Goal: Task Accomplishment & Management: Use online tool/utility

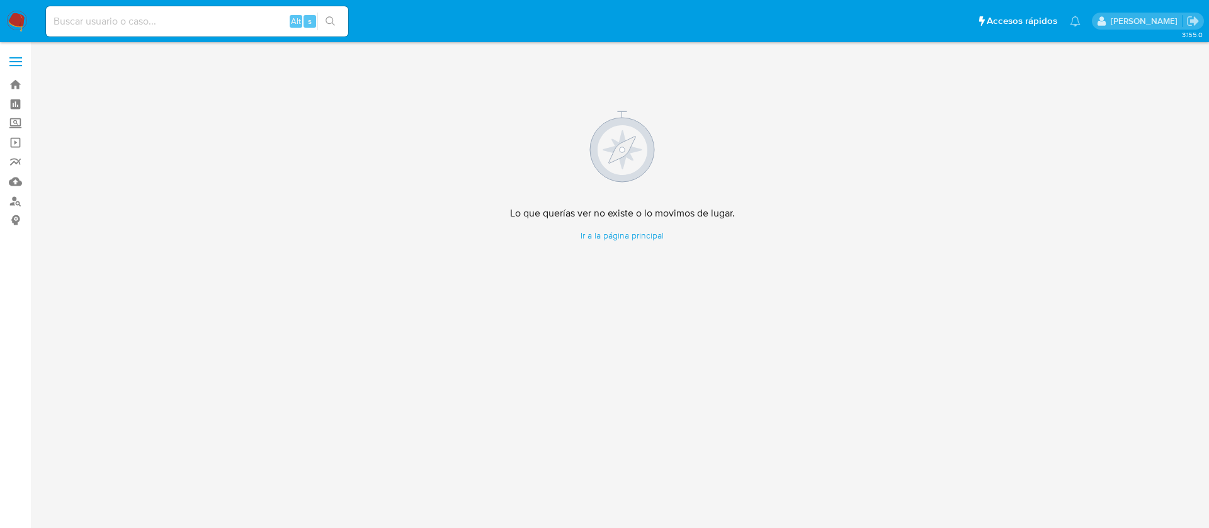
click at [11, 18] on img at bounding box center [16, 21] width 21 height 21
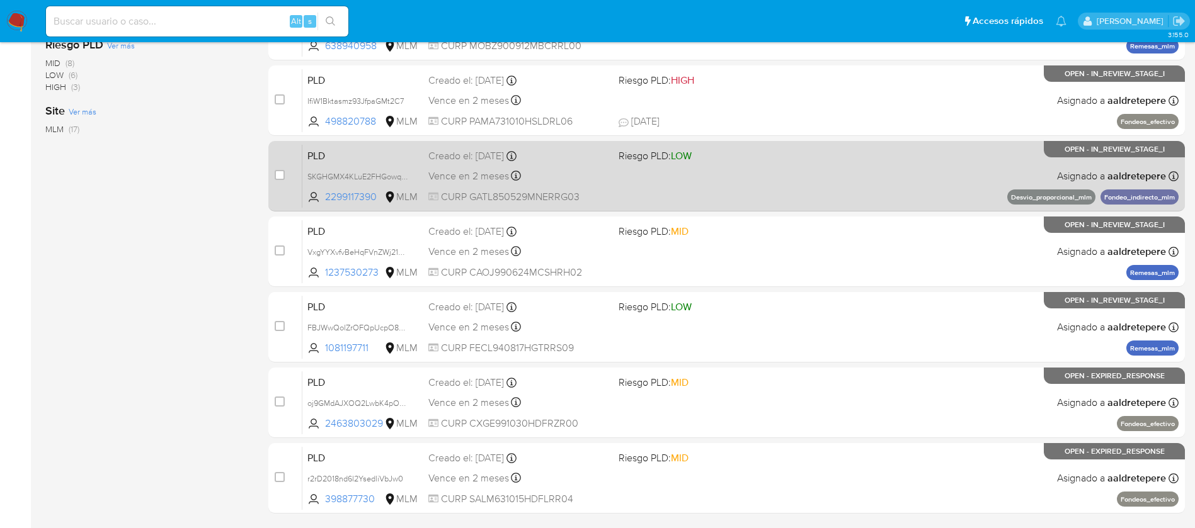
scroll to position [466, 0]
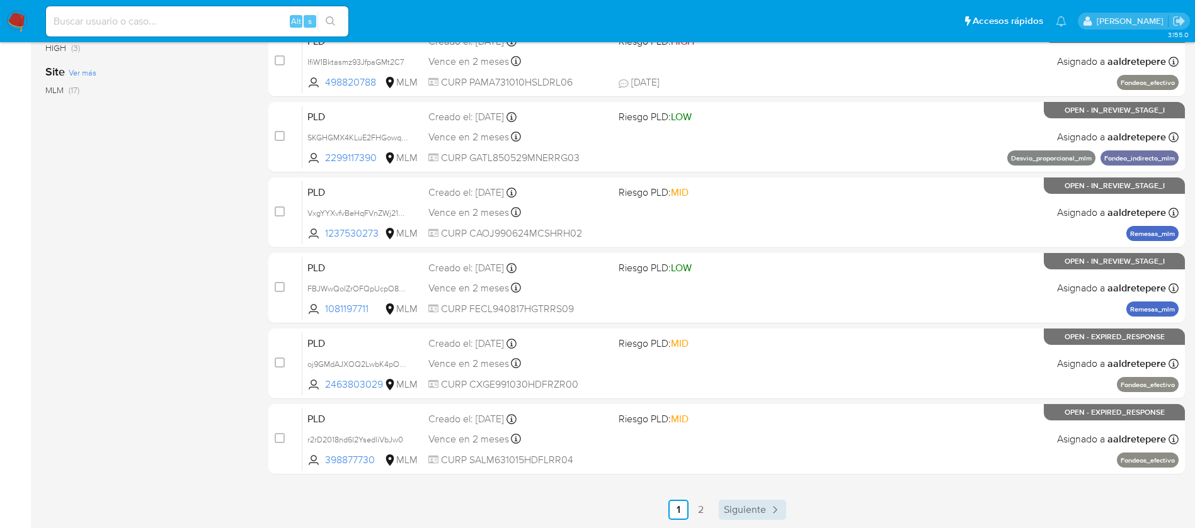
click at [776, 507] on icon "Paginación" at bounding box center [774, 510] width 13 height 13
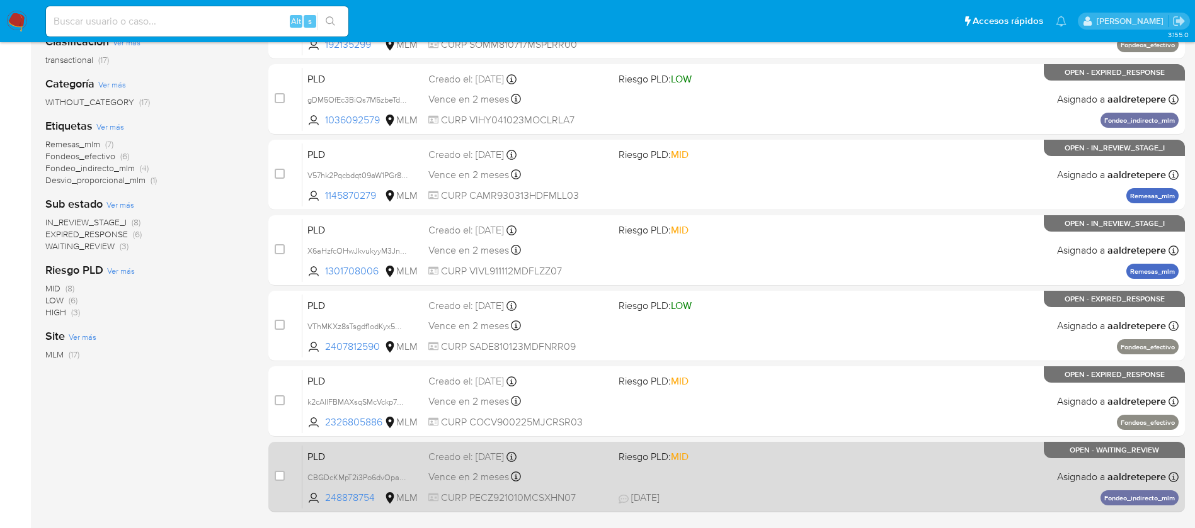
scroll to position [145, 0]
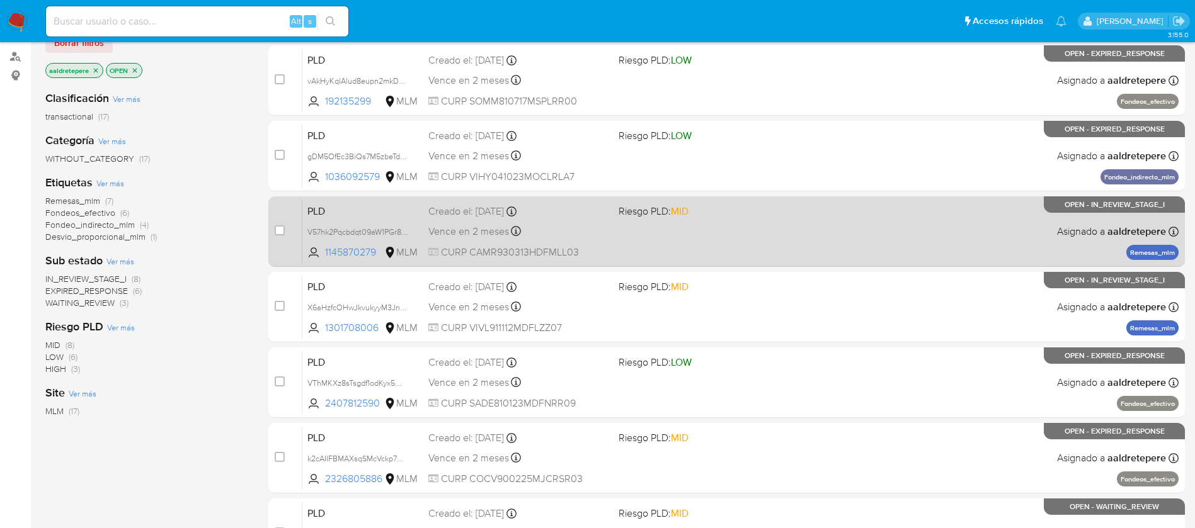
click at [667, 233] on div "PLD V57hk2Pqcbdqt09aW1PGr878 1145870279 MLM Riesgo PLD: MID Creado el: 12/08/20…" at bounding box center [740, 232] width 876 height 64
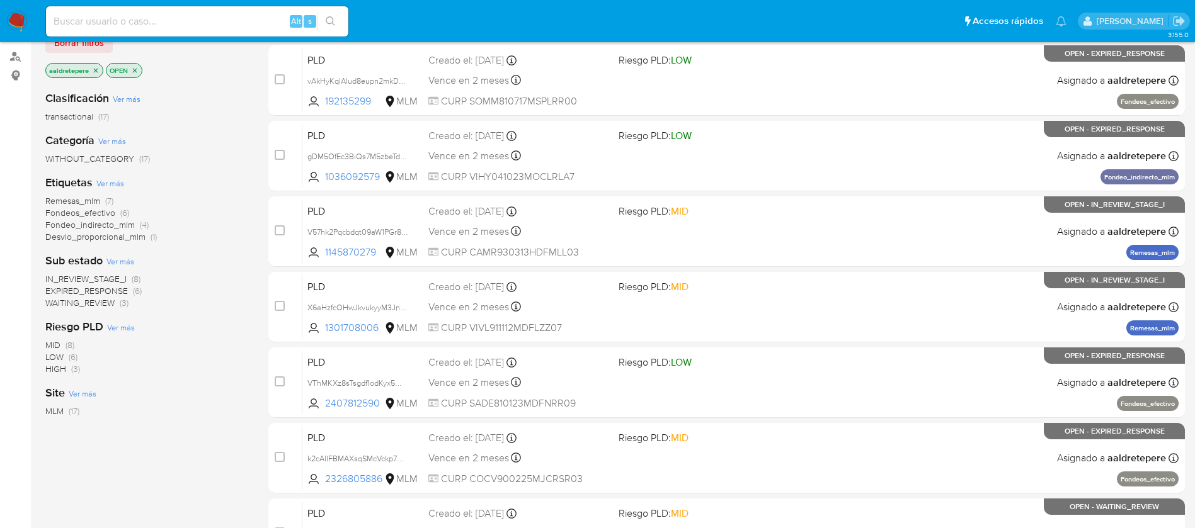
click at [13, 28] on img at bounding box center [16, 21] width 21 height 21
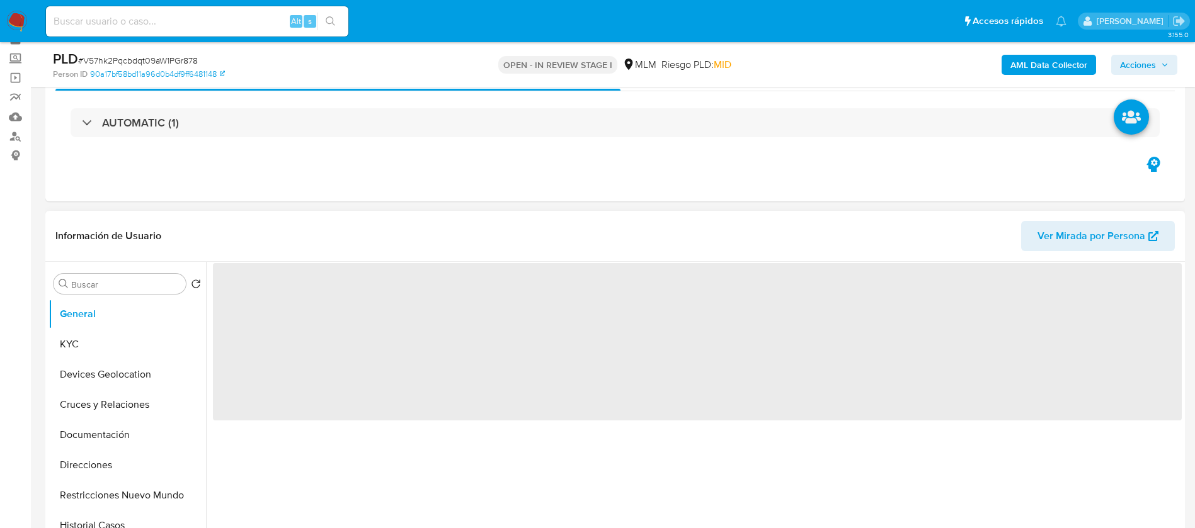
scroll to position [94, 0]
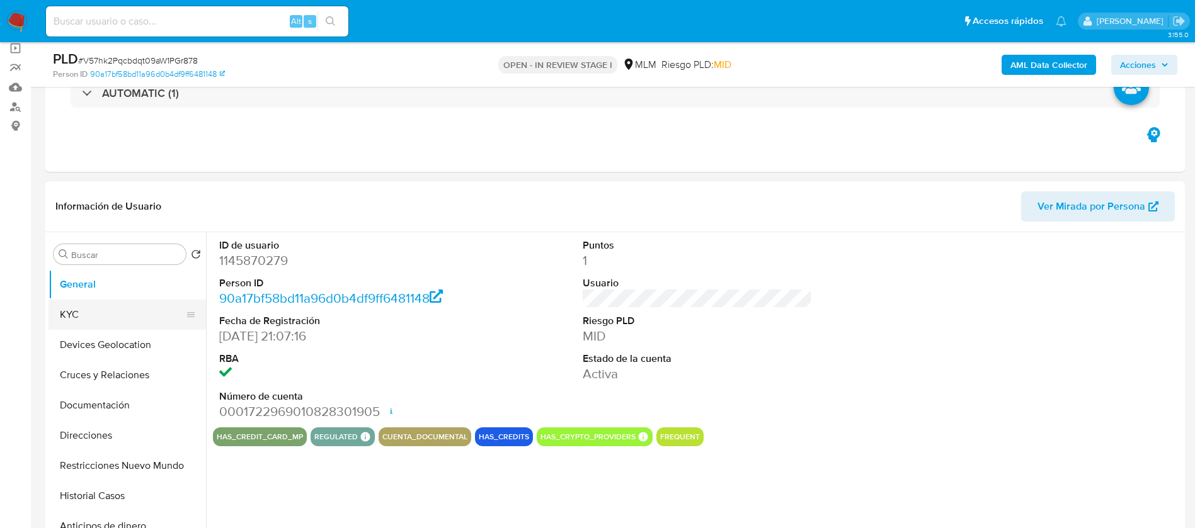
click at [124, 316] on button "KYC" at bounding box center [121, 315] width 147 height 30
select select "10"
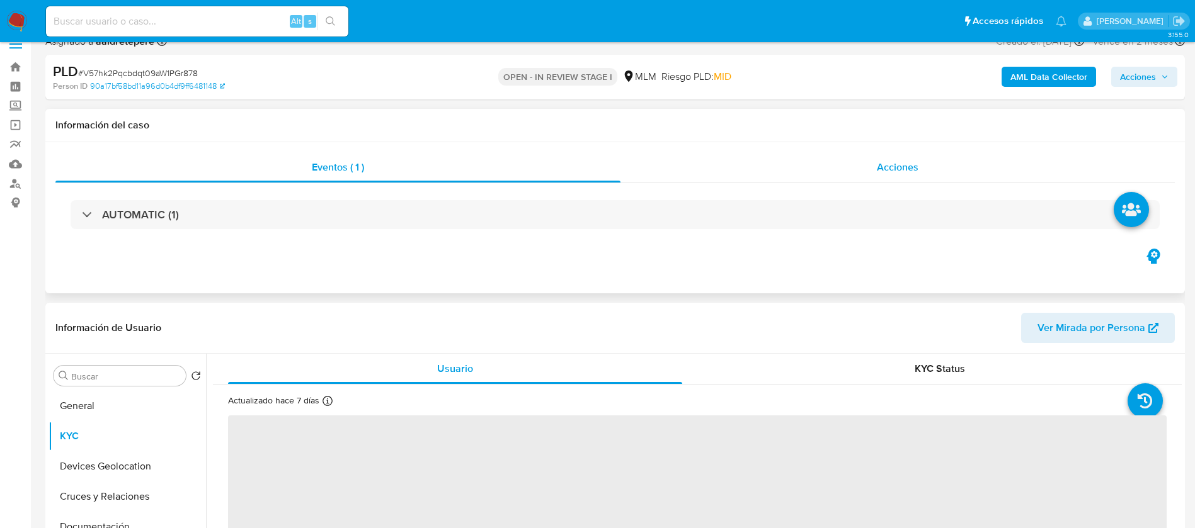
scroll to position [0, 0]
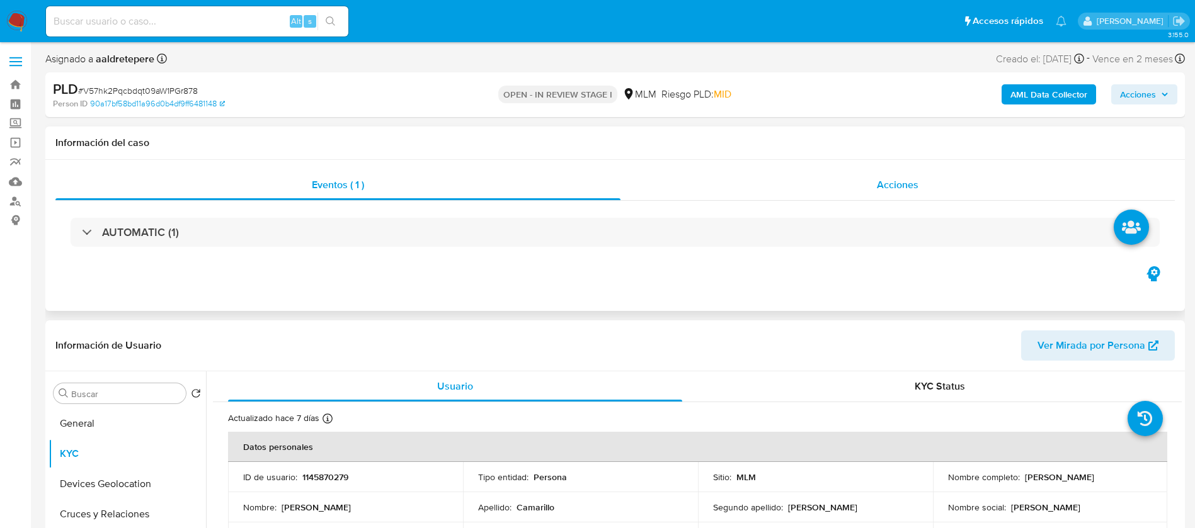
click at [914, 183] on span "Acciones" at bounding box center [898, 185] width 42 height 14
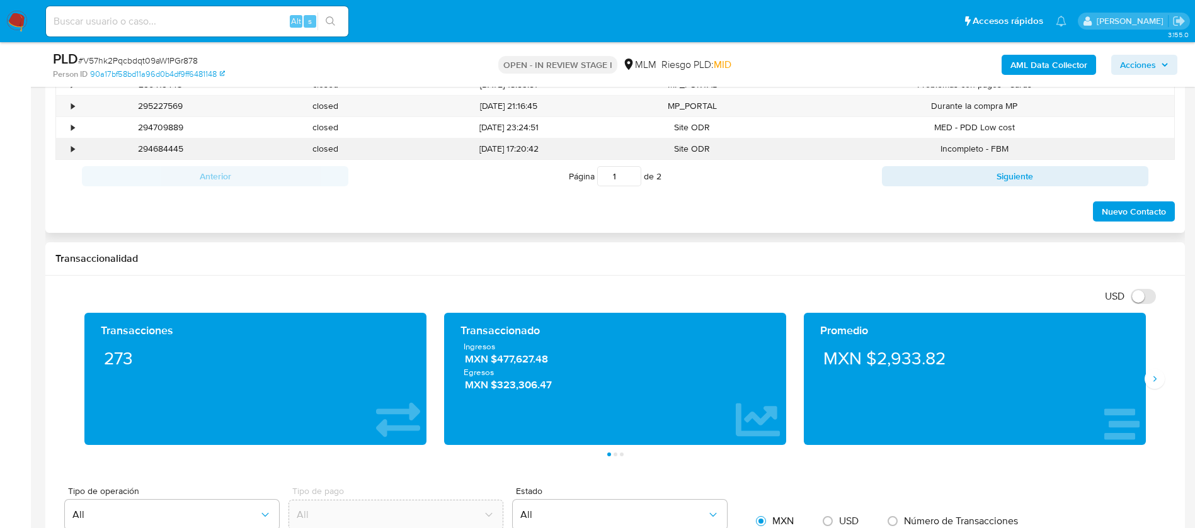
scroll to position [661, 0]
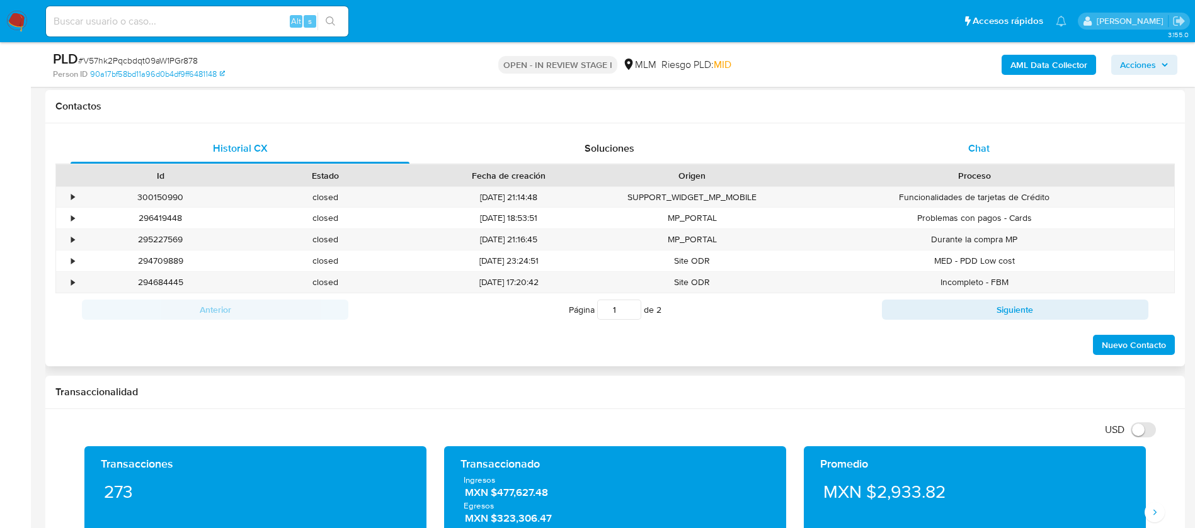
drag, startPoint x: 981, startPoint y: 145, endPoint x: 991, endPoint y: 162, distance: 19.5
click at [981, 144] on span "Chat" at bounding box center [978, 148] width 21 height 14
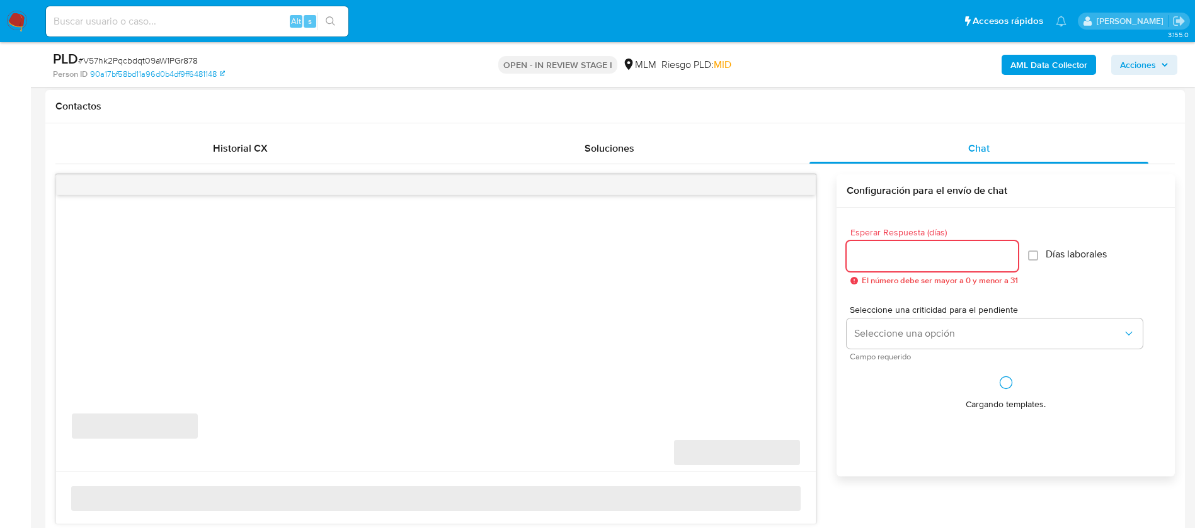
click at [940, 256] on input "Esperar Respuesta (días)" at bounding box center [932, 256] width 171 height 16
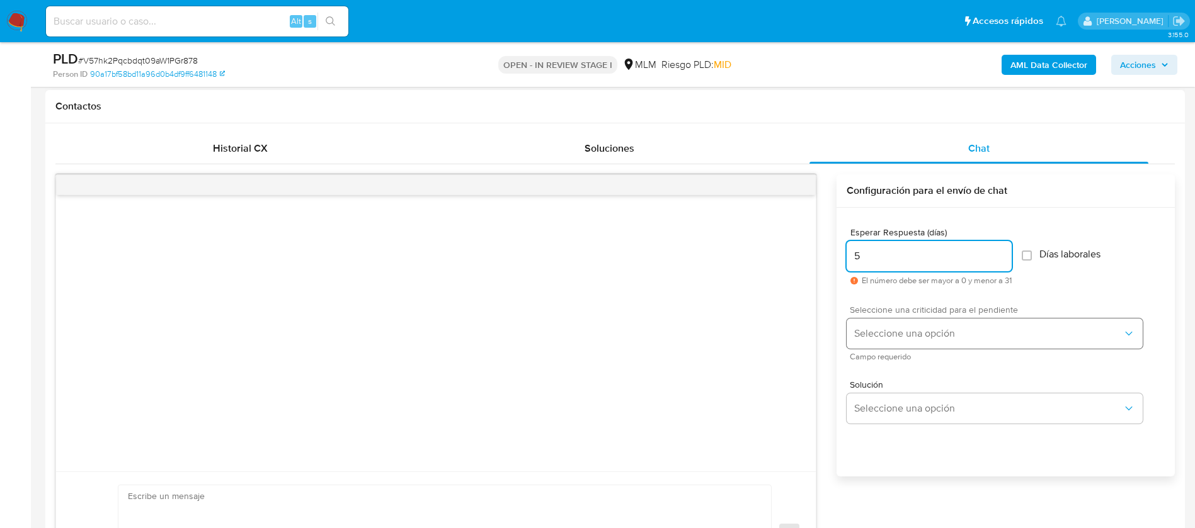
type input "5"
click at [915, 345] on button "Seleccione una opción" at bounding box center [995, 334] width 296 height 30
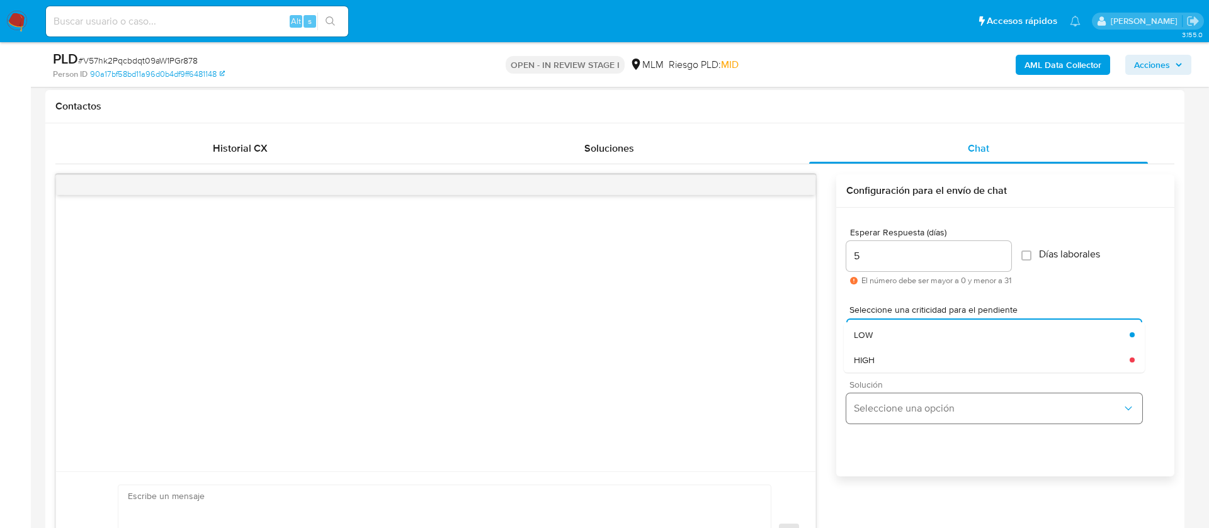
drag, startPoint x: 911, startPoint y: 356, endPoint x: 908, endPoint y: 413, distance: 56.8
click at [911, 356] on div "HIGH" at bounding box center [992, 360] width 276 height 25
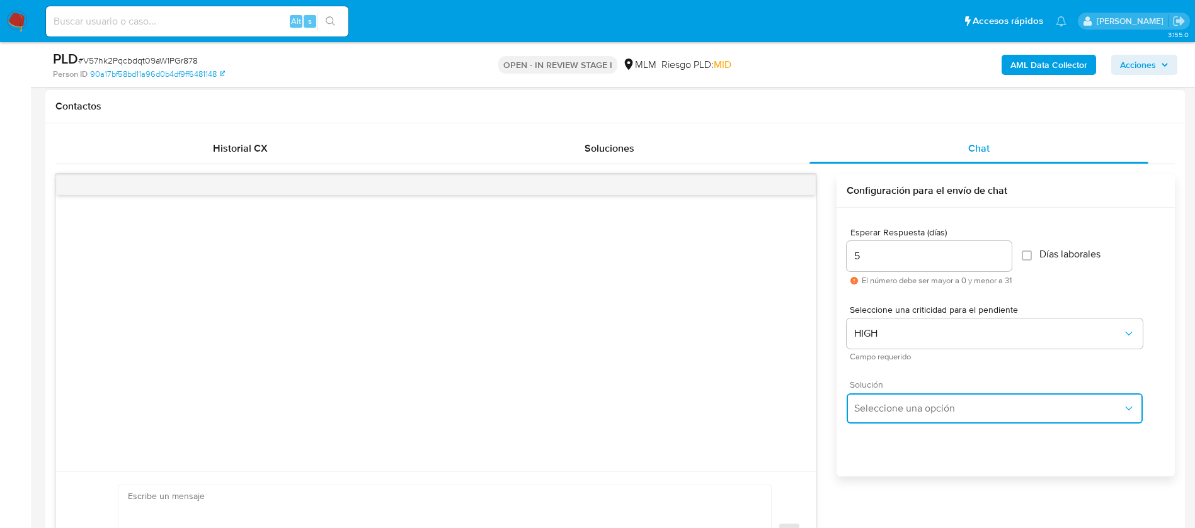
click at [906, 416] on button "Seleccione una opción" at bounding box center [995, 409] width 296 height 30
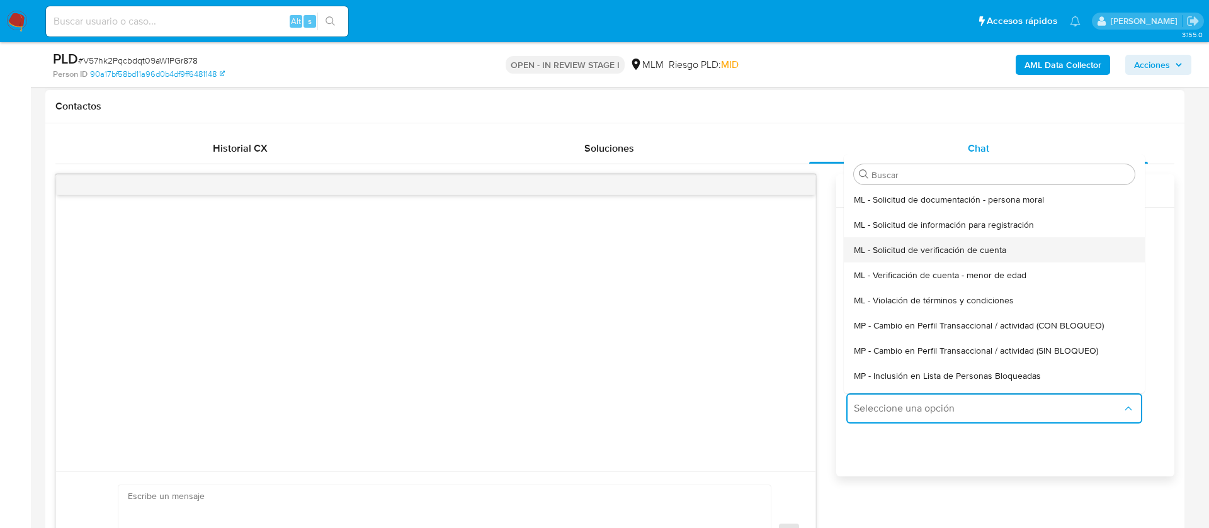
click at [904, 249] on span "ML - Solicitud de verificación de cuenta" at bounding box center [930, 249] width 152 height 11
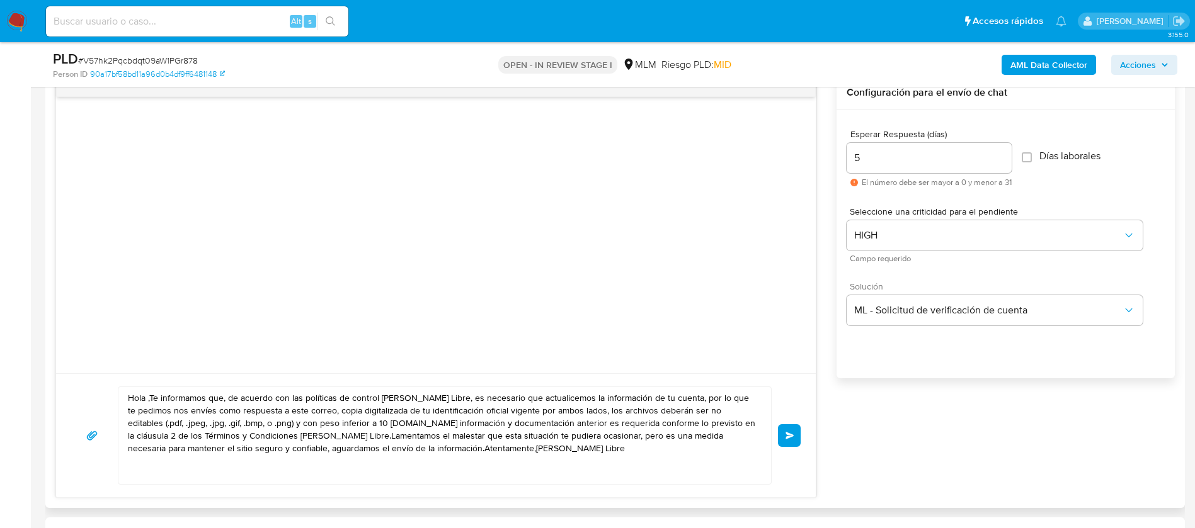
scroll to position [850, 0]
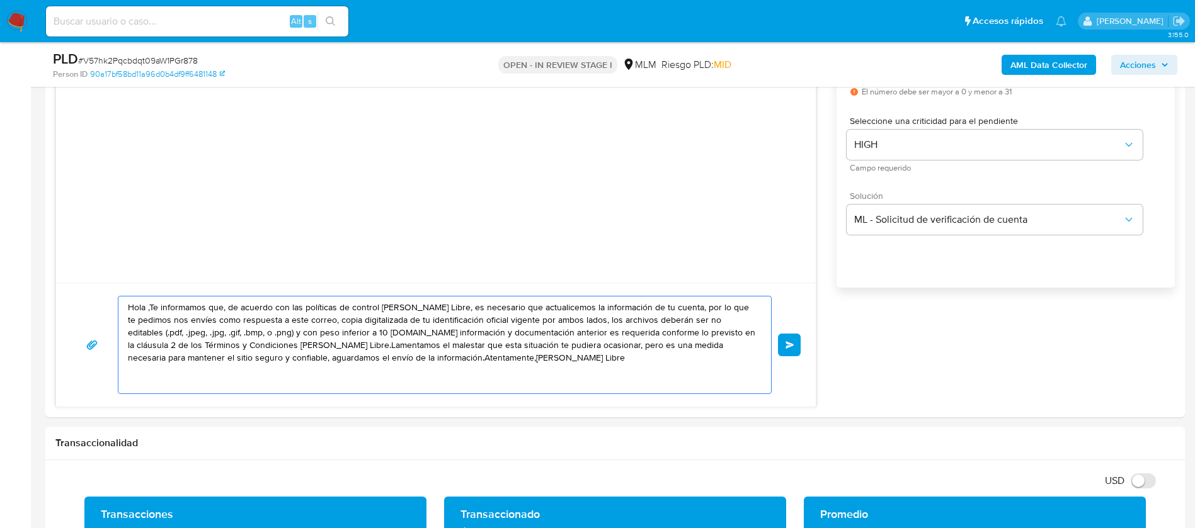
drag, startPoint x: 478, startPoint y: 366, endPoint x: 0, endPoint y: 241, distance: 494.0
paste textarea "ESTIMADO RAUL CAMARILLO MELLADO Te comunicamos que se ha identificado un cambio…"
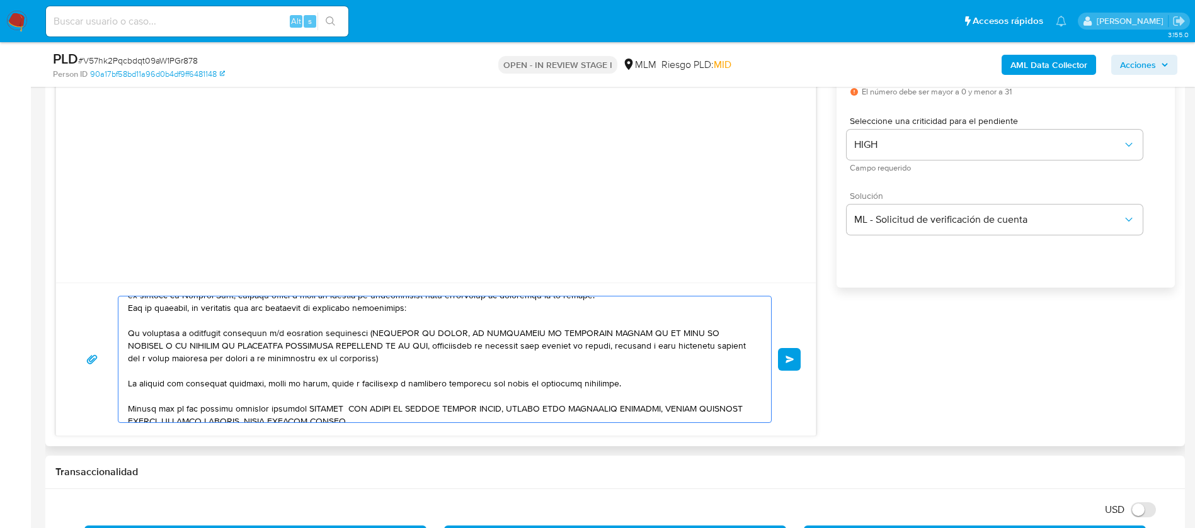
scroll to position [0, 0]
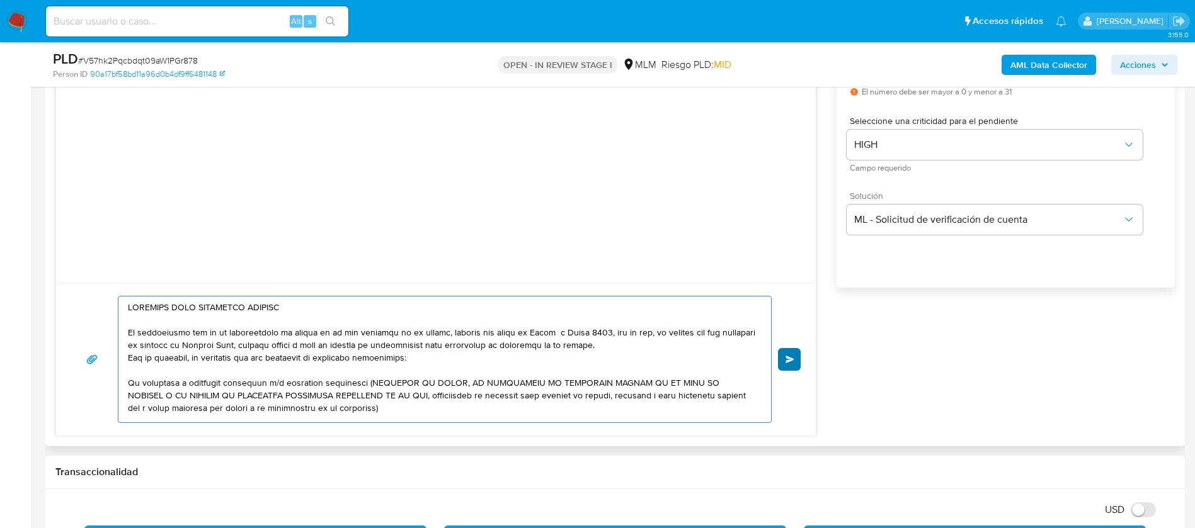
type textarea "ESTIMADO RAUL CAMARILLO MELLADO Te comunicamos que se ha identificado un cambio…"
click at [789, 360] on span "Enviar" at bounding box center [789, 360] width 9 height 8
click at [795, 358] on button "Enviar" at bounding box center [789, 359] width 23 height 23
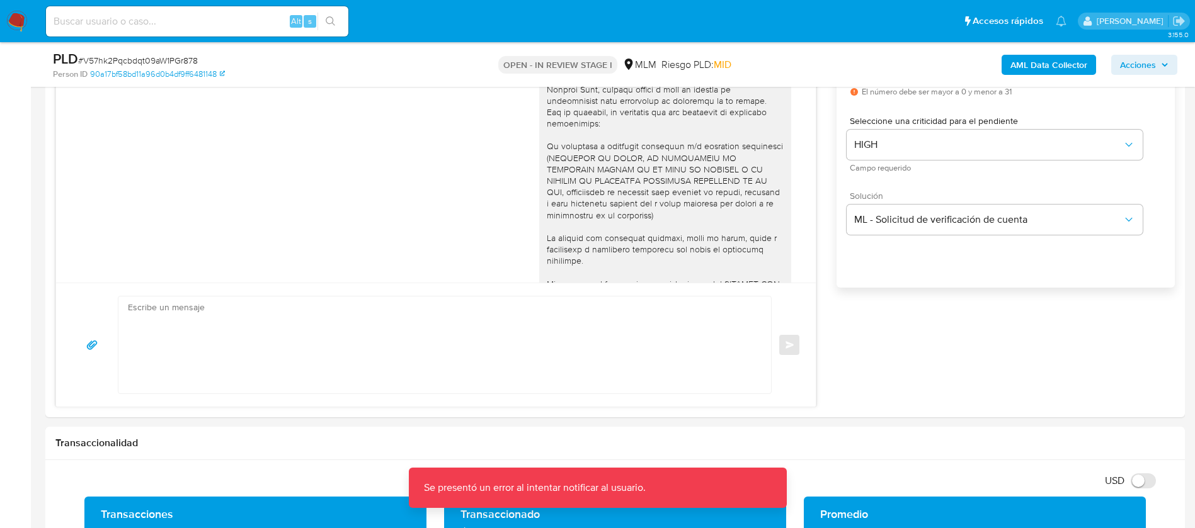
scroll to position [151, 0]
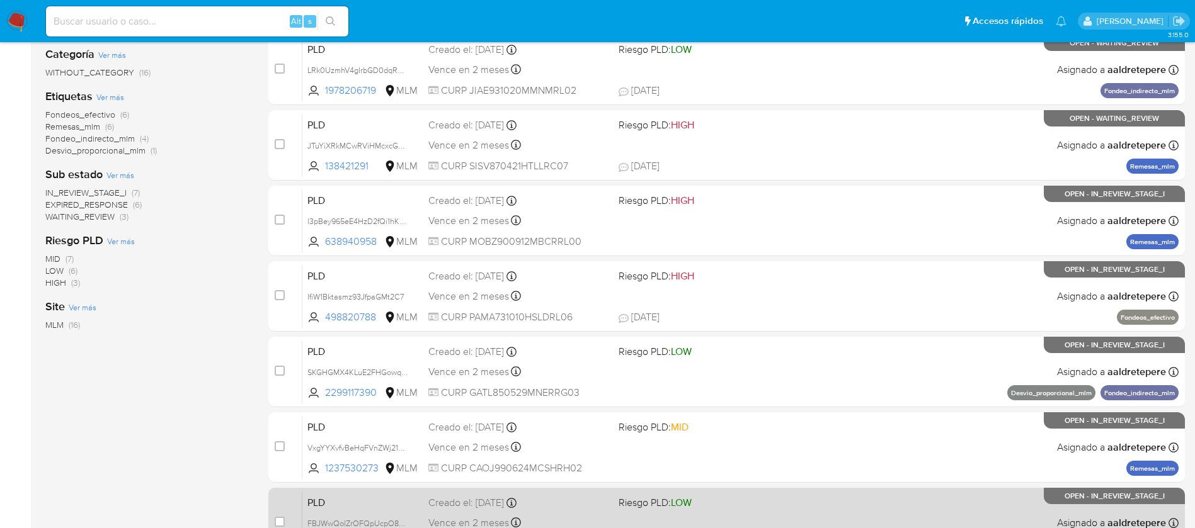
scroll to position [466, 0]
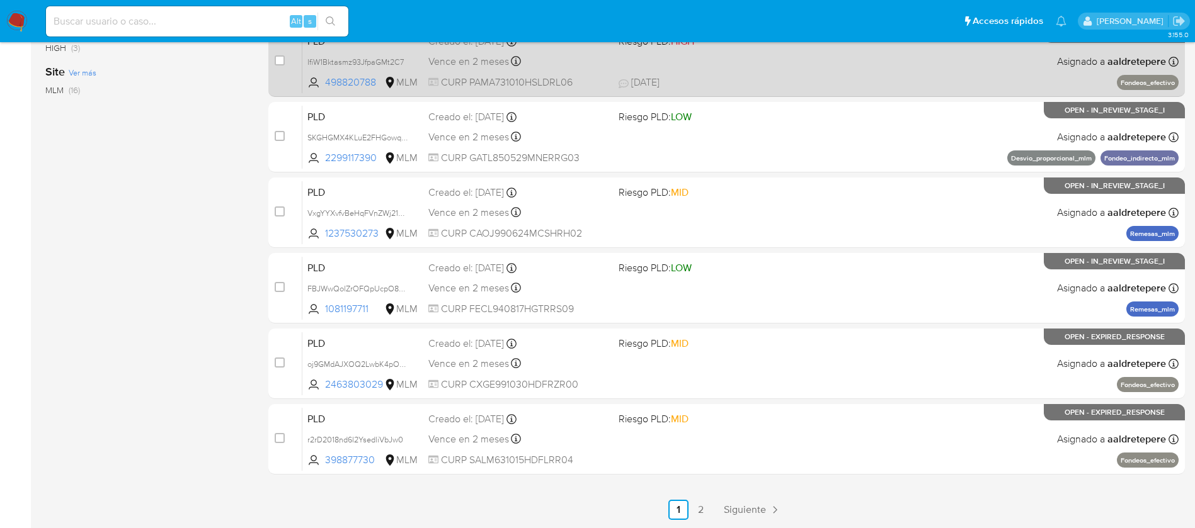
click at [735, 509] on span "Siguiente" at bounding box center [745, 510] width 42 height 10
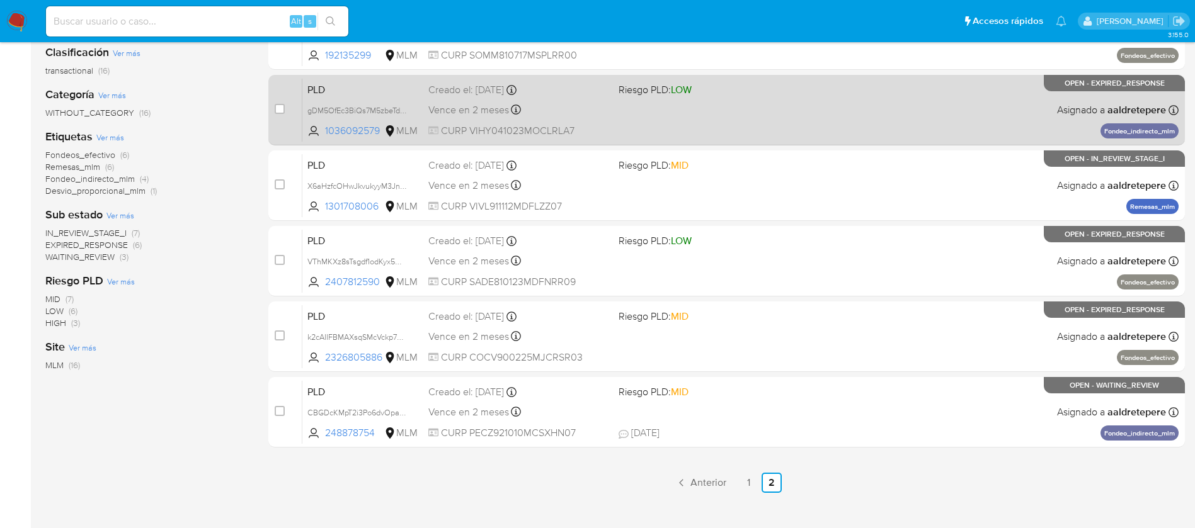
scroll to position [193, 0]
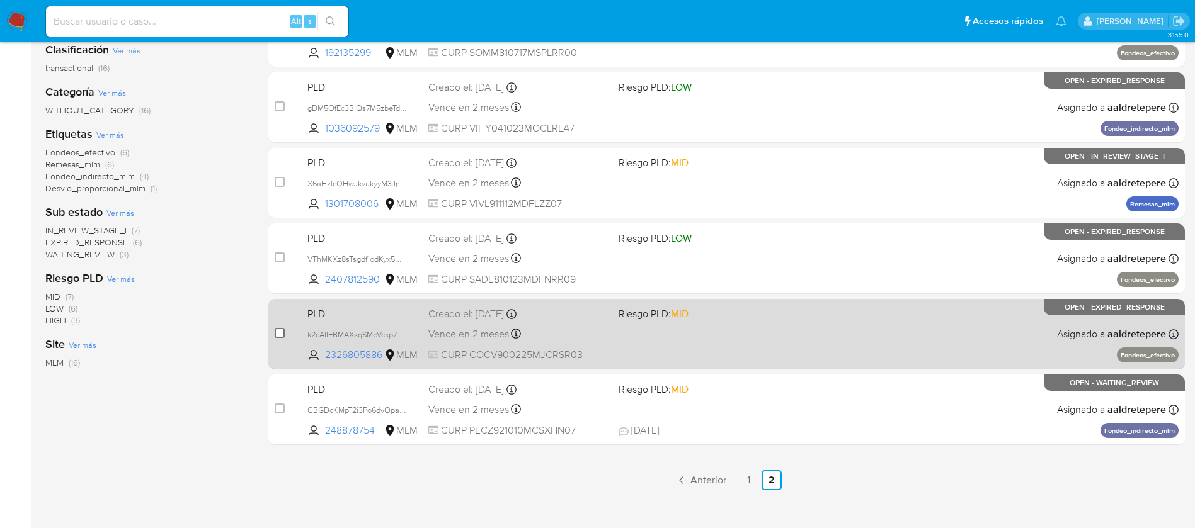
click at [279, 332] on input "checkbox" at bounding box center [280, 333] width 10 height 10
checkbox input "true"
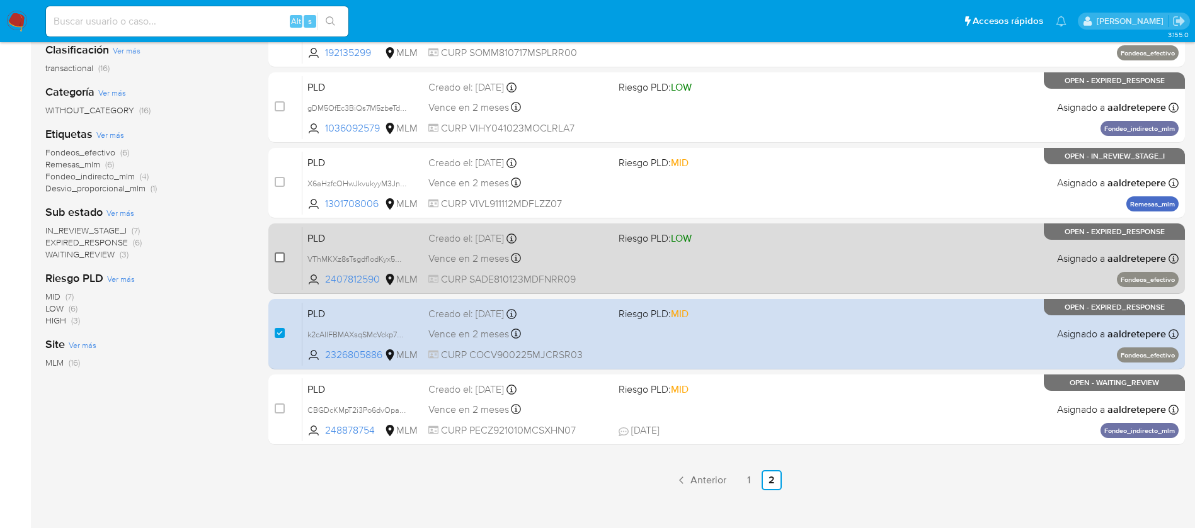
click at [285, 253] on div "case-item-checkbox No es posible asignar el caso" at bounding box center [289, 259] width 28 height 64
click at [282, 255] on input "checkbox" at bounding box center [280, 258] width 10 height 10
checkbox input "true"
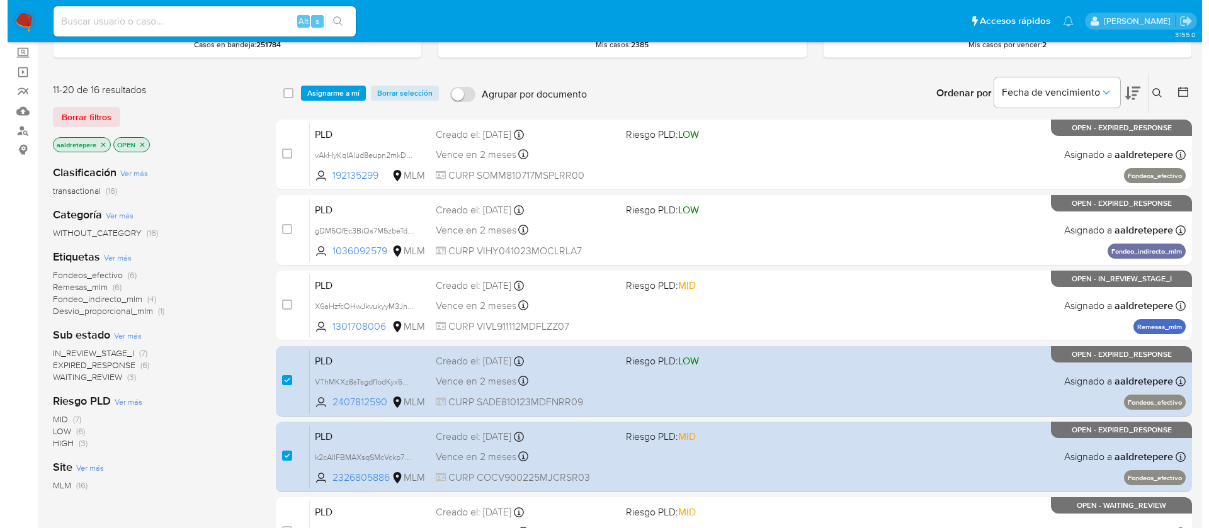
scroll to position [0, 0]
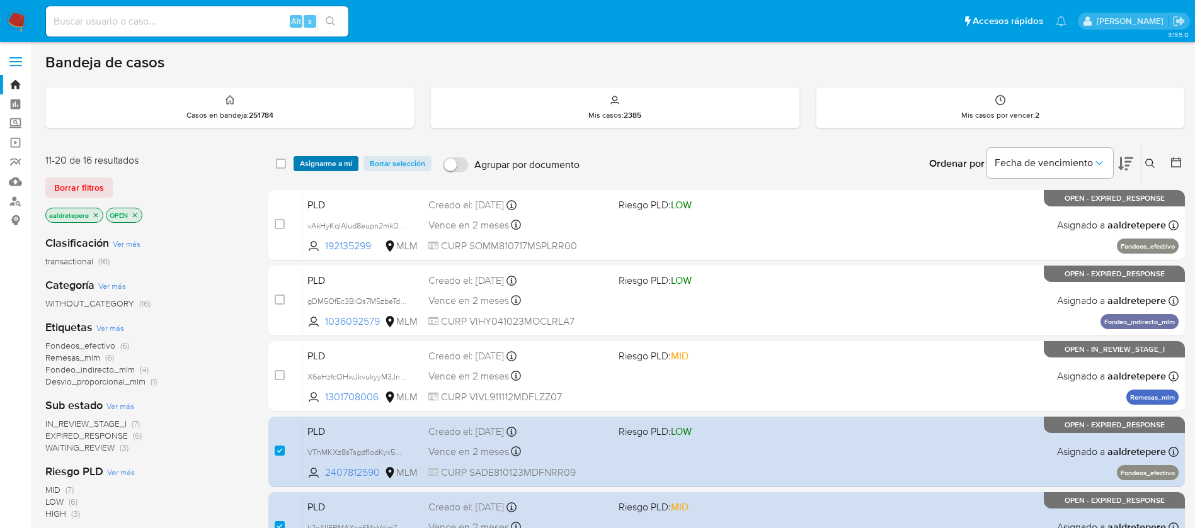
click at [323, 165] on span "Asignarme a mí" at bounding box center [326, 163] width 52 height 13
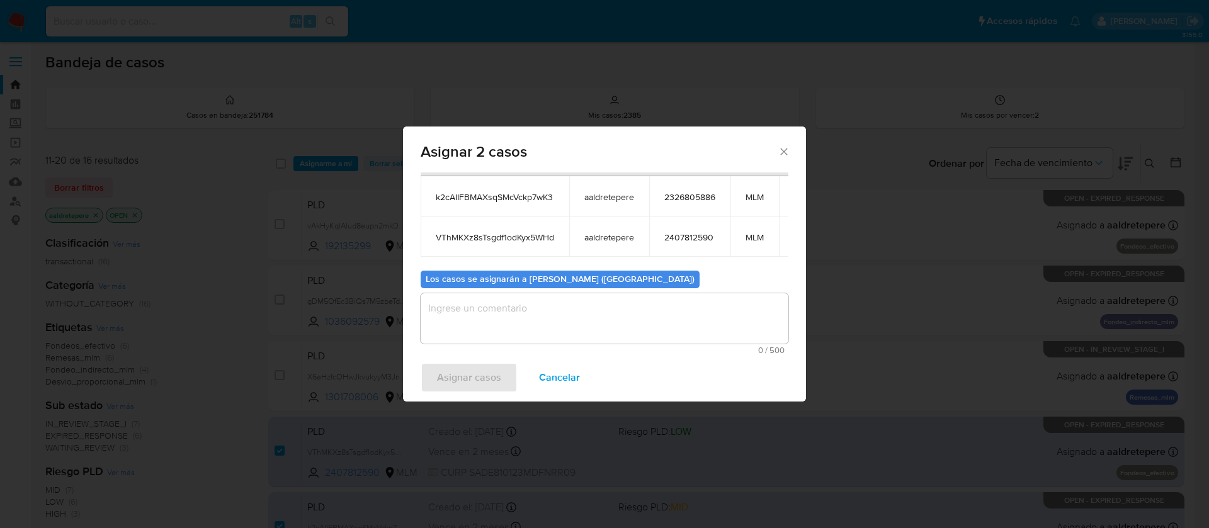
scroll to position [91, 0]
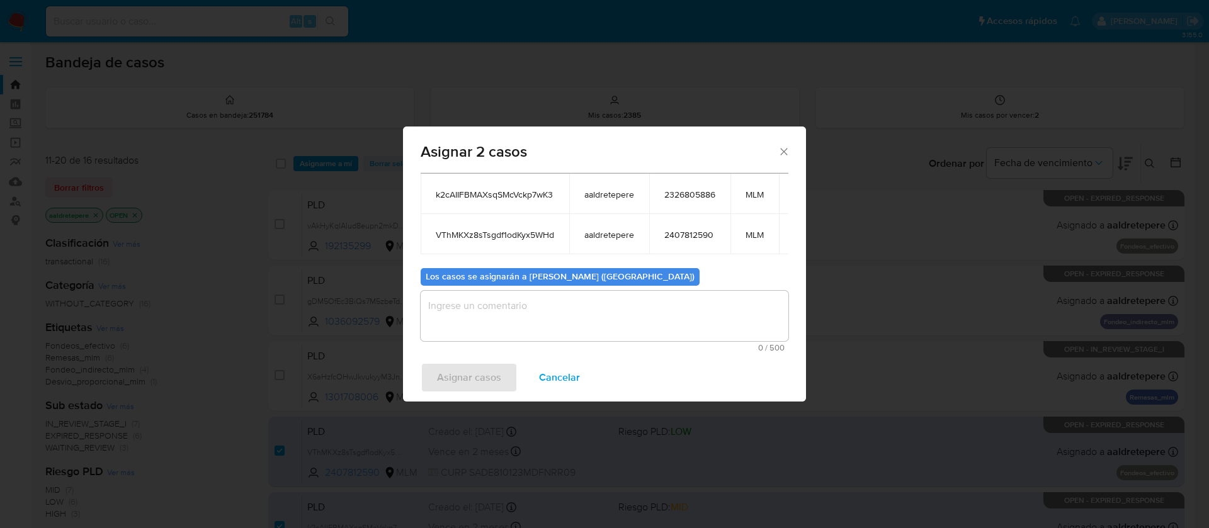
click at [578, 314] on textarea "assign-modal" at bounding box center [605, 316] width 368 height 50
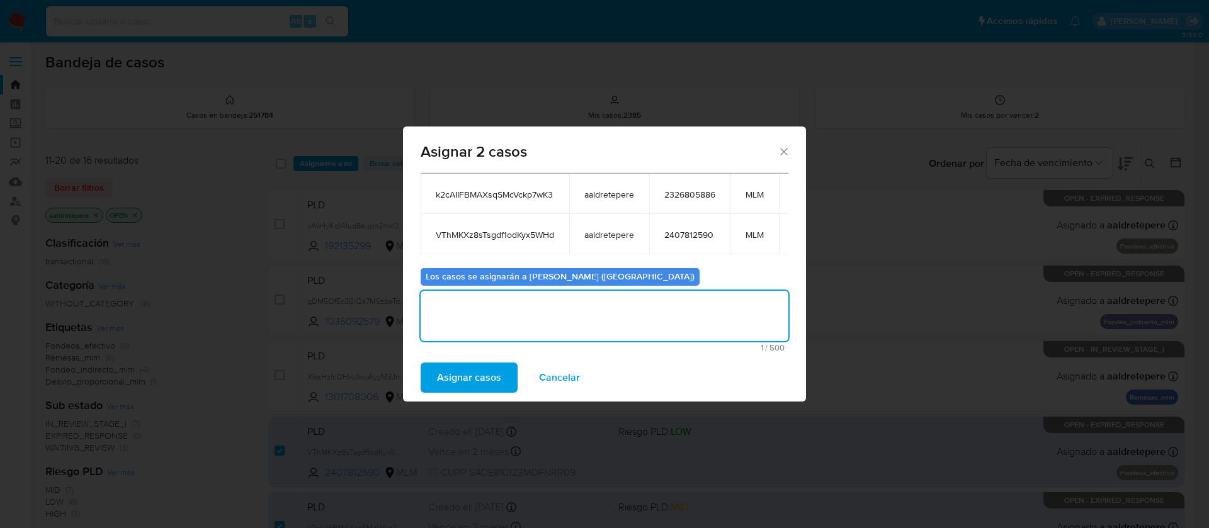
click at [452, 379] on span "Asignar casos" at bounding box center [469, 378] width 64 height 28
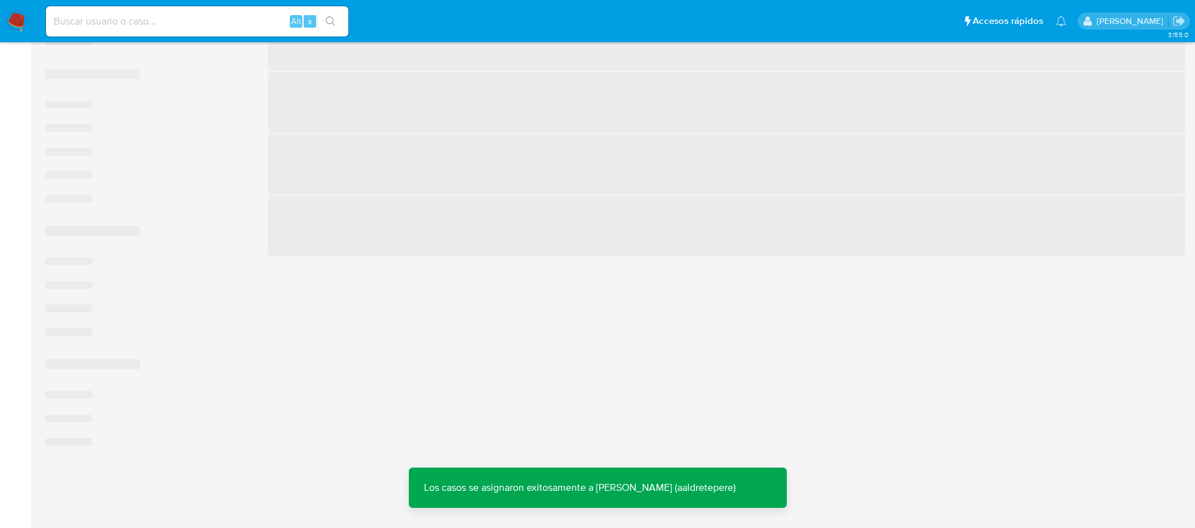
scroll to position [193, 0]
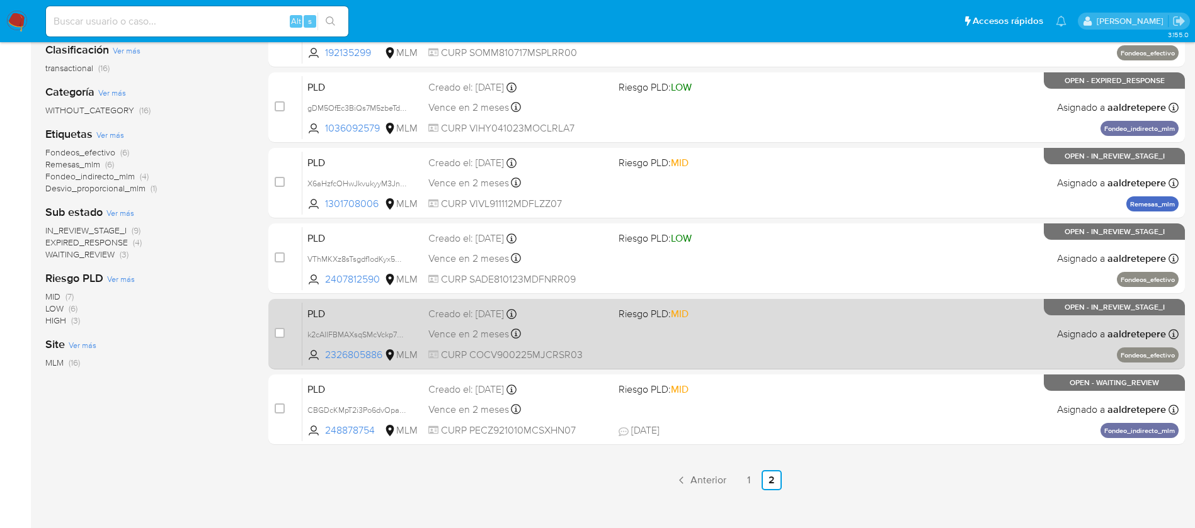
click at [905, 326] on div "PLD k2cAIIFBMAXsqSMcVckp7wK3 2326805886 MLM Riesgo PLD: MID Creado el: 12/08/20…" at bounding box center [740, 334] width 876 height 64
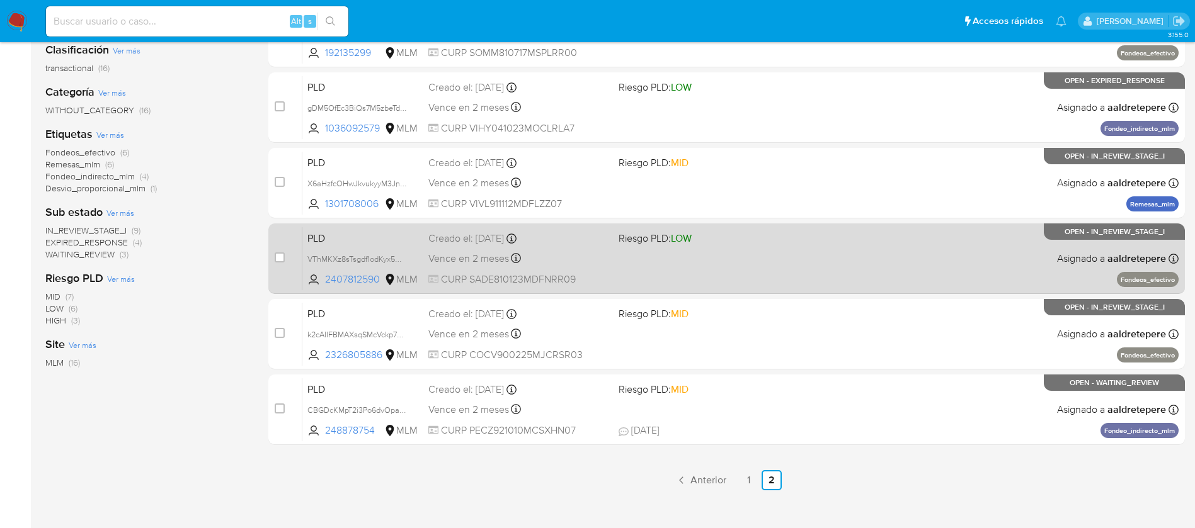
click at [862, 261] on div "PLD VThMKXz8sTsgdf1odKyx5WHd 2407812590 MLM Riesgo PLD: LOW Creado el: 12/08/20…" at bounding box center [740, 259] width 876 height 64
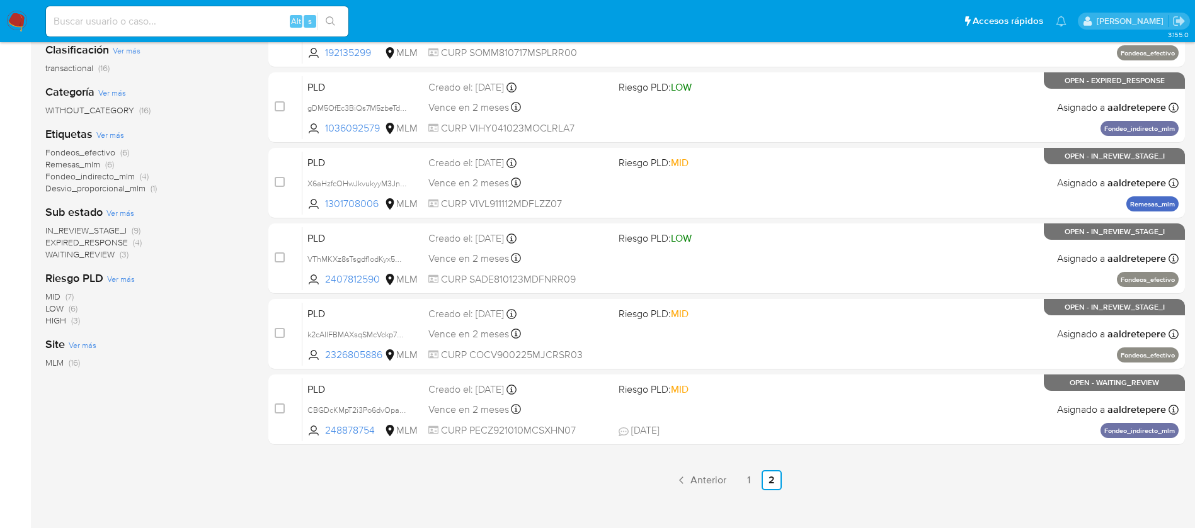
click at [33, 17] on nav "Pausado Ver notificaciones Alt s Accesos rápidos Presiona las siguientes teclas…" at bounding box center [597, 21] width 1195 height 42
click at [18, 19] on img at bounding box center [16, 21] width 21 height 21
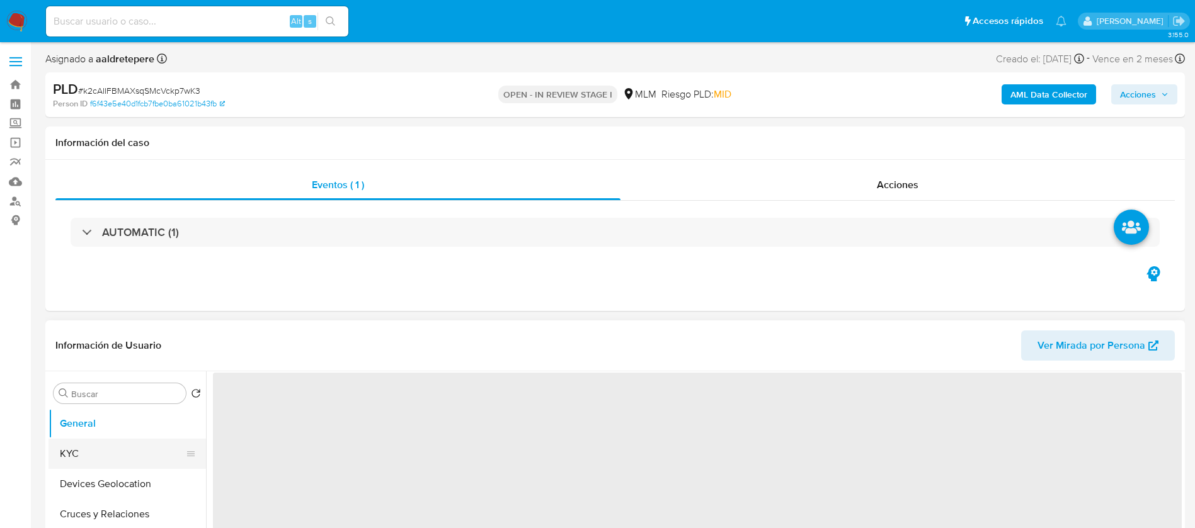
click at [79, 494] on button "Devices Geolocation" at bounding box center [126, 484] width 157 height 30
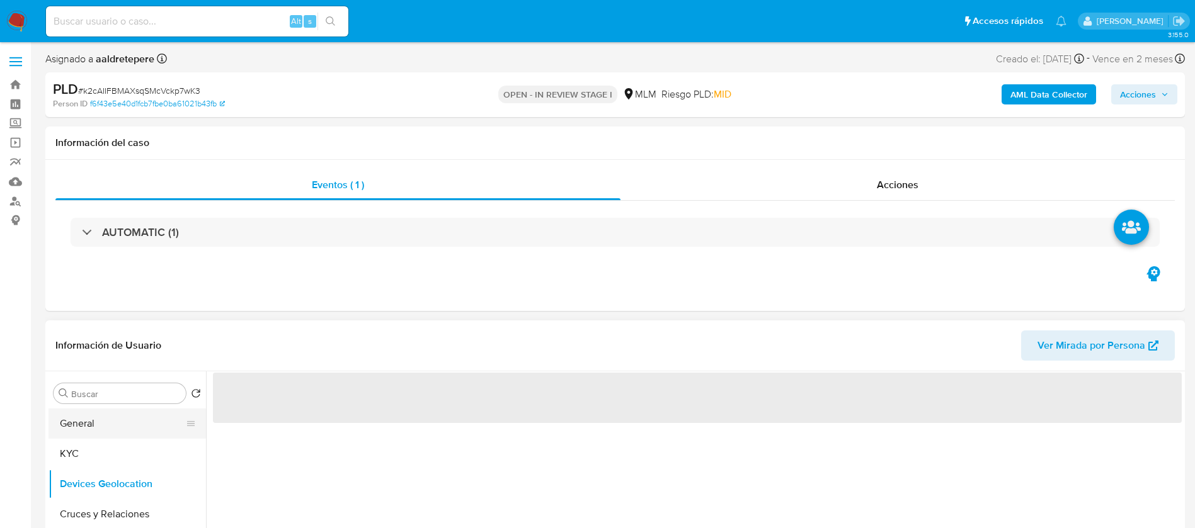
drag, startPoint x: 128, startPoint y: 445, endPoint x: 141, endPoint y: 437, distance: 15.0
click at [128, 446] on button "KYC" at bounding box center [126, 454] width 157 height 30
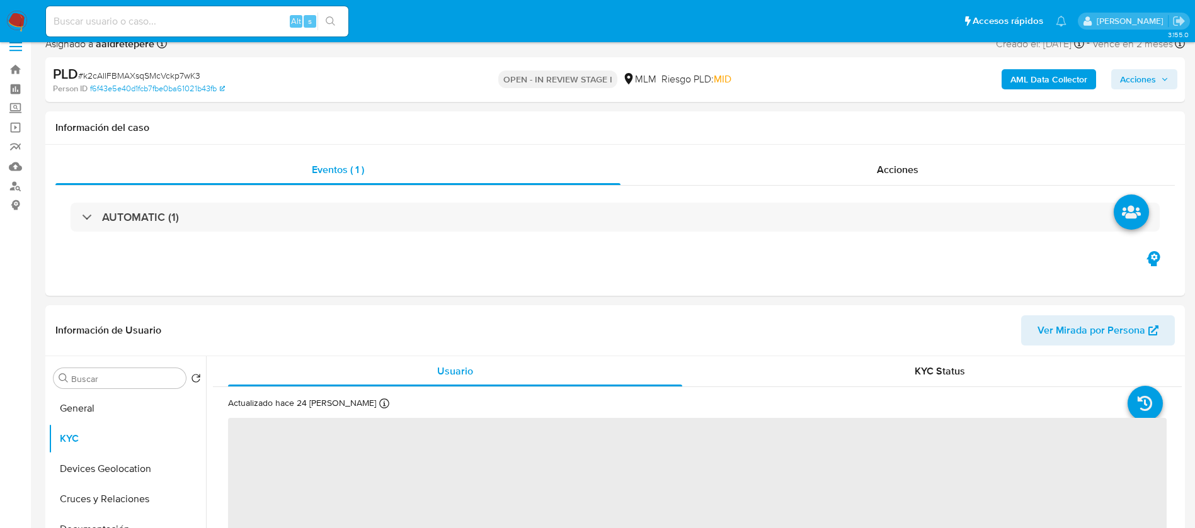
select select "10"
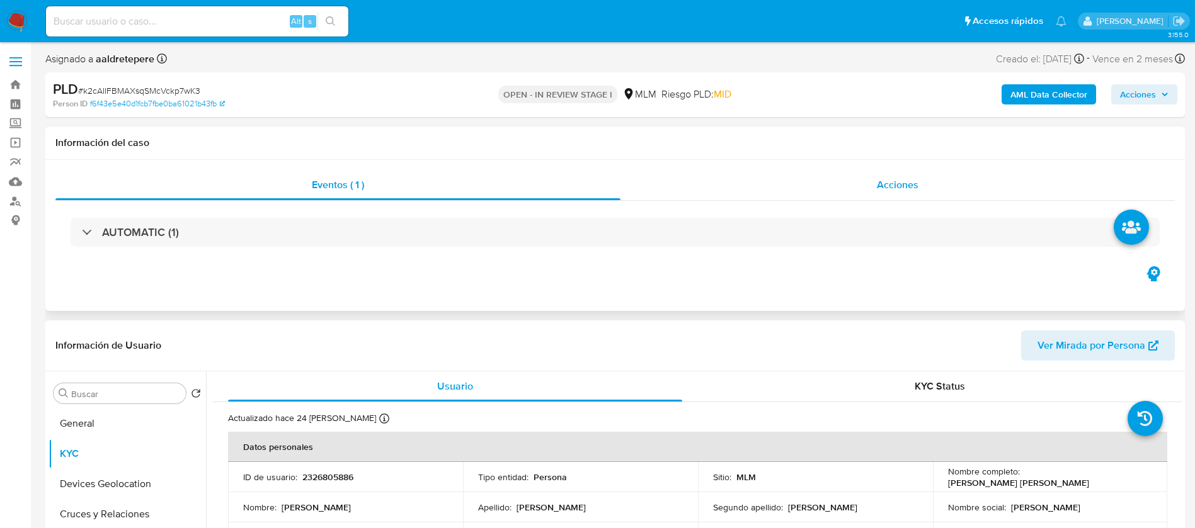
click at [878, 197] on div "Acciones" at bounding box center [897, 185] width 554 height 30
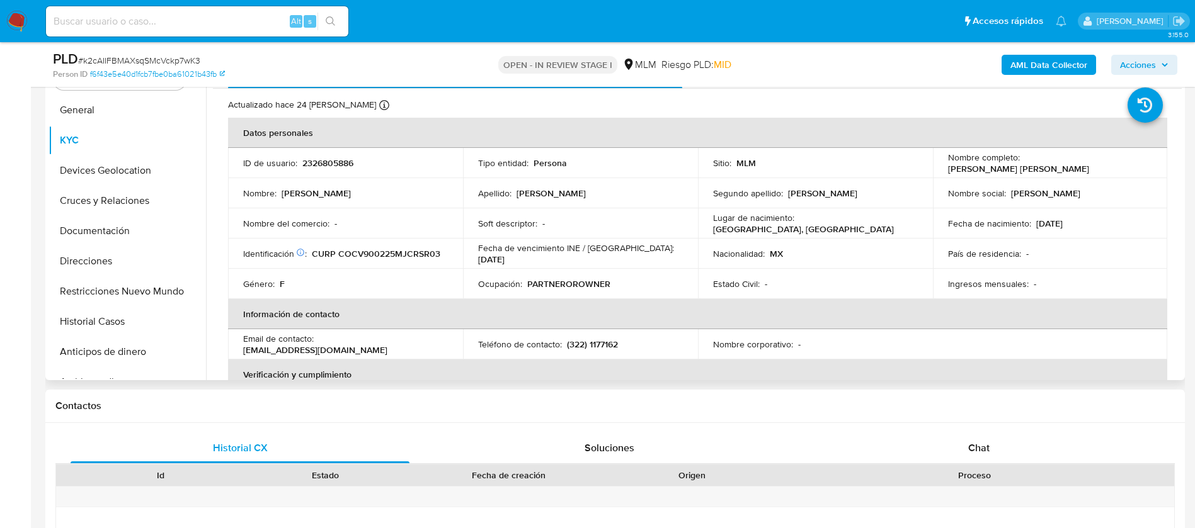
scroll to position [661, 0]
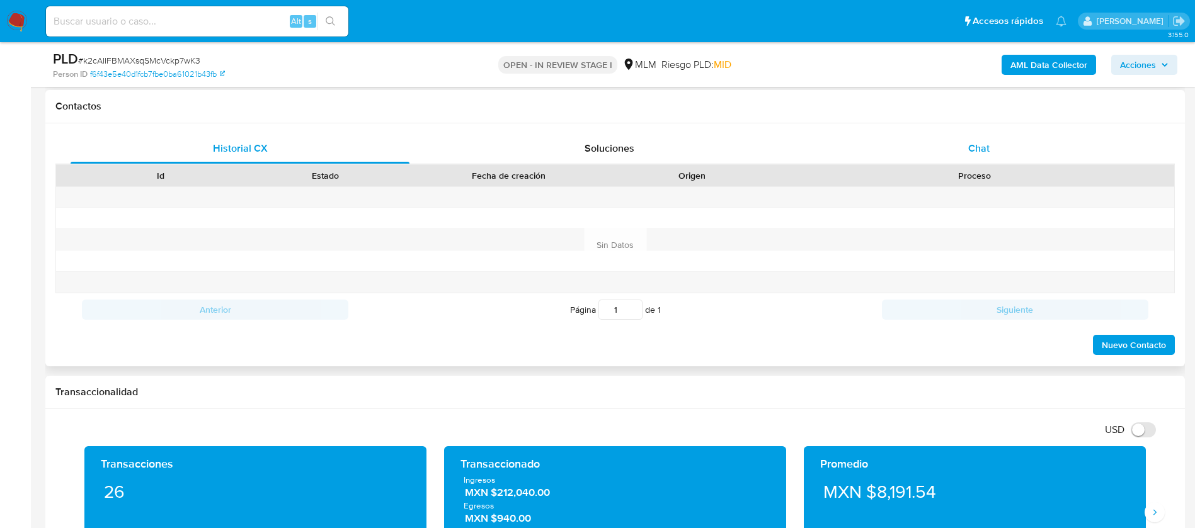
click at [959, 134] on div "Chat" at bounding box center [978, 149] width 339 height 30
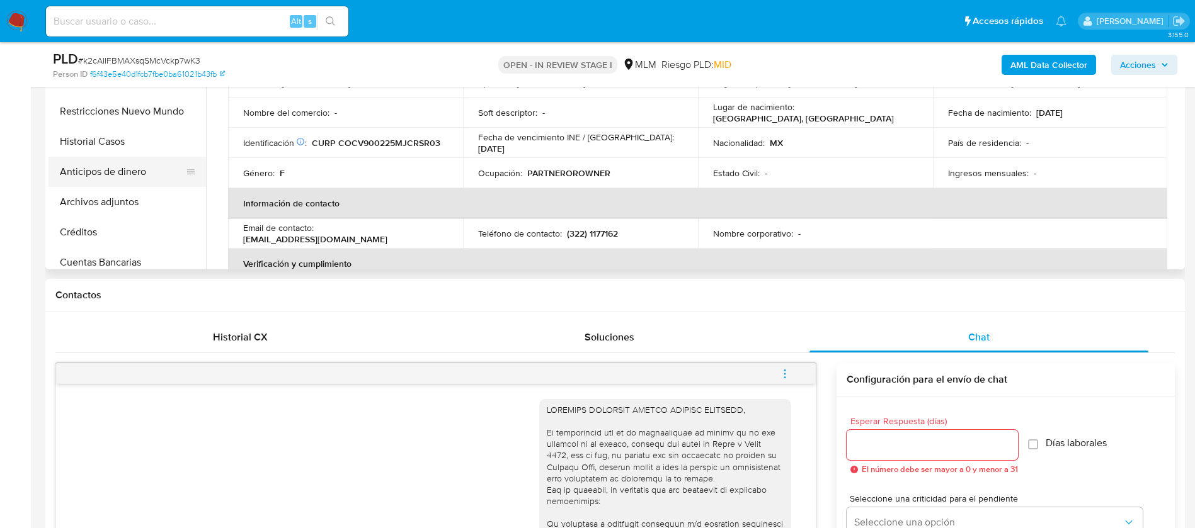
scroll to position [94, 0]
click at [125, 173] on button "Archivos adjuntos" at bounding box center [121, 177] width 147 height 30
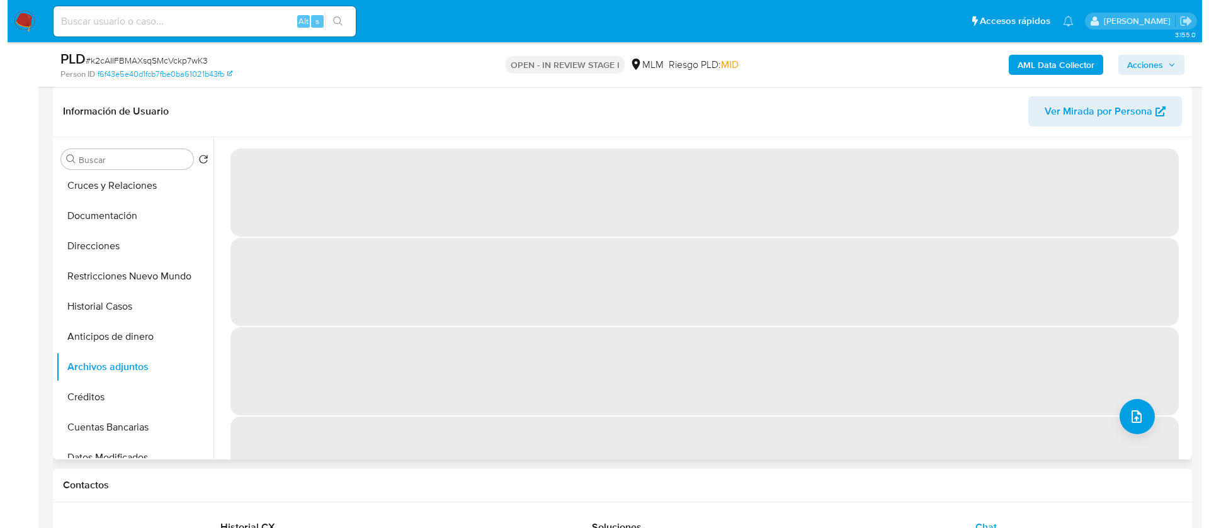
scroll to position [283, 0]
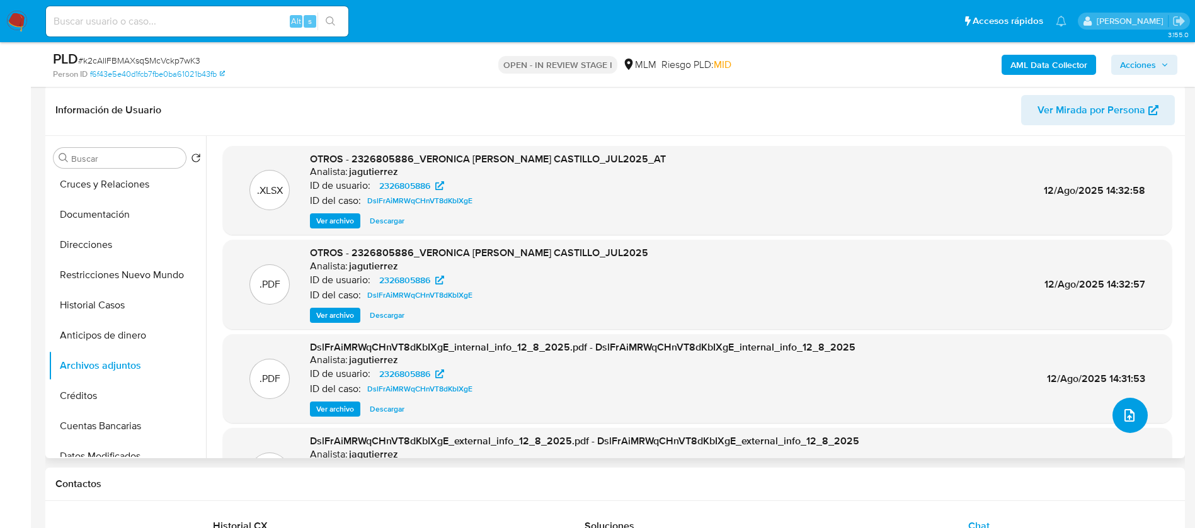
click at [1114, 419] on button "upload-file" at bounding box center [1129, 415] width 35 height 35
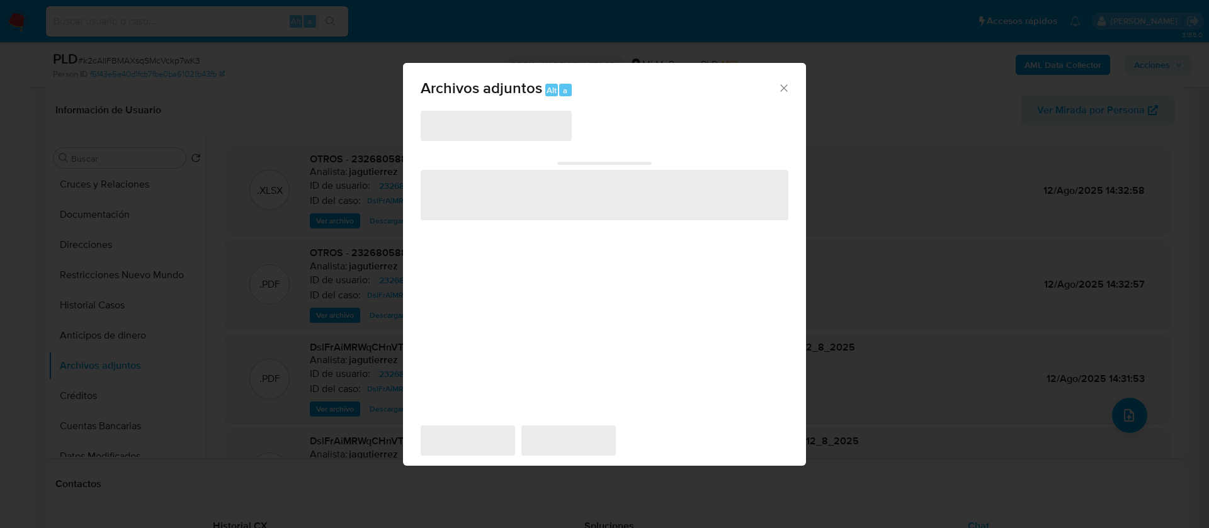
click at [445, 129] on span "‌" at bounding box center [496, 126] width 151 height 30
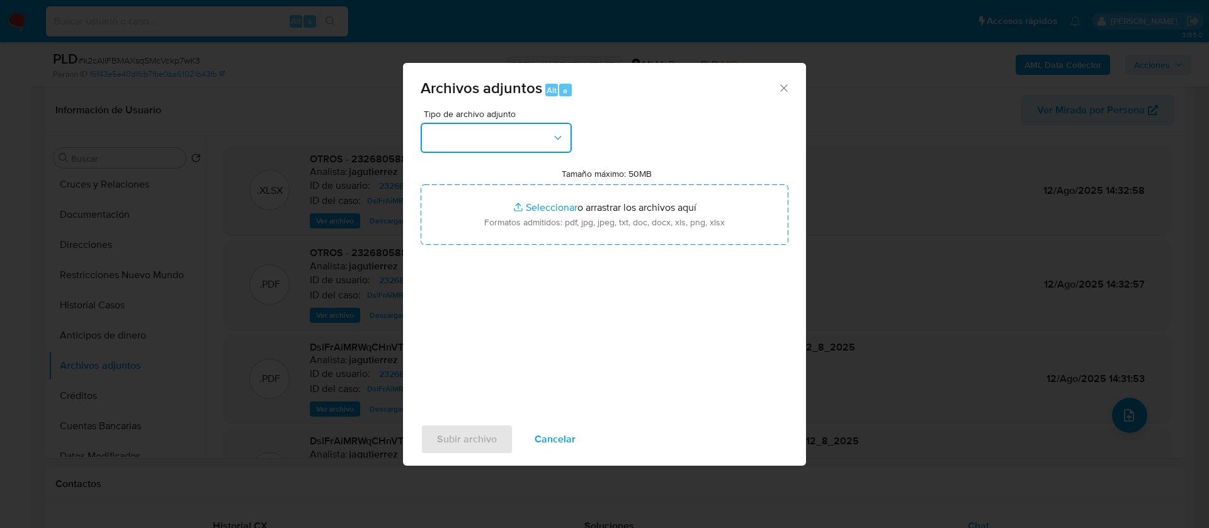
click at [445, 128] on button "button" at bounding box center [496, 138] width 151 height 30
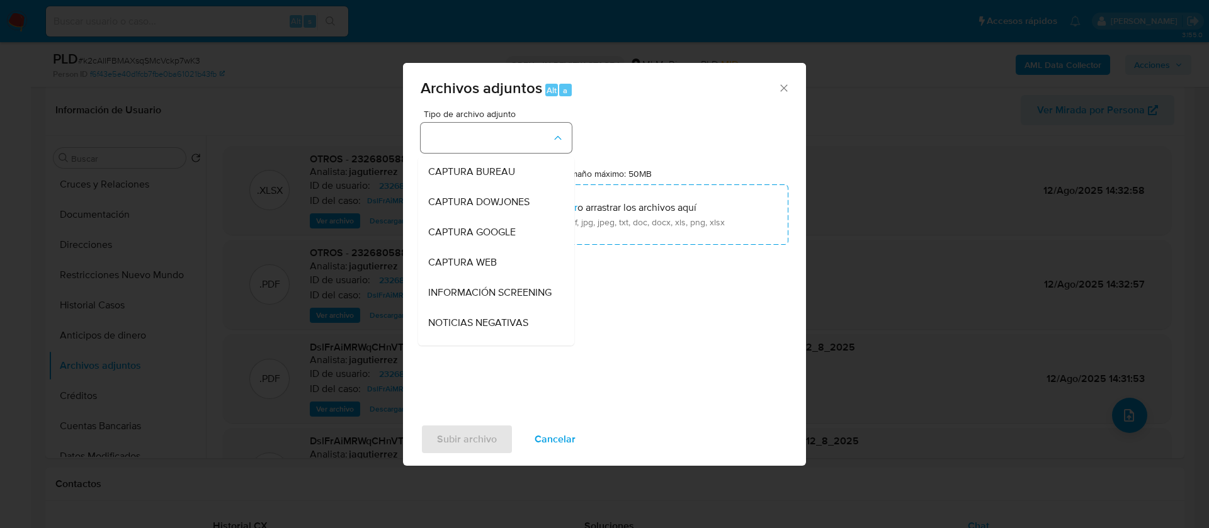
scroll to position [35, 0]
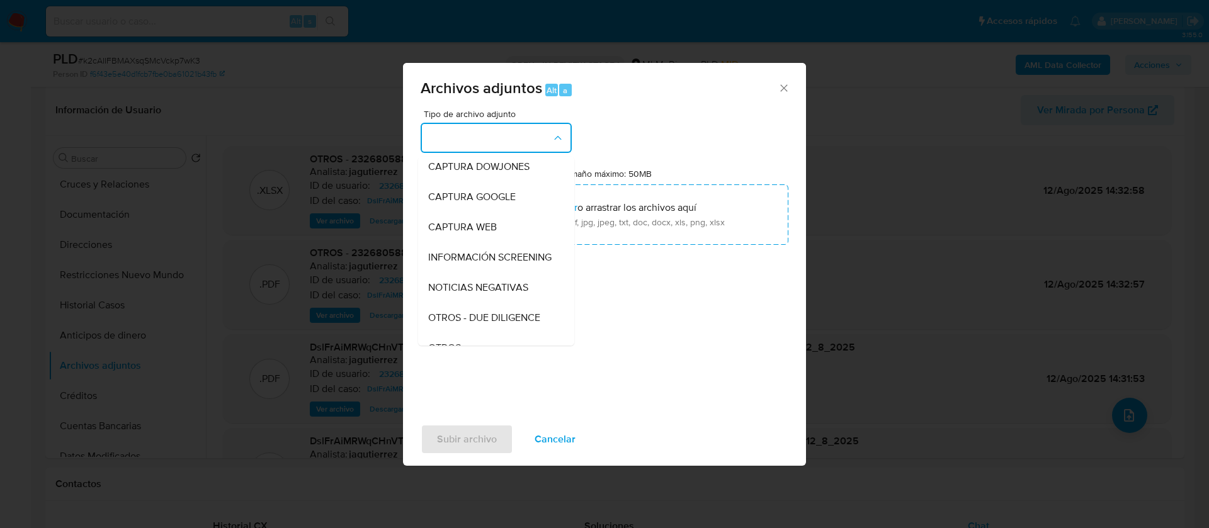
click at [465, 139] on button "button" at bounding box center [496, 138] width 151 height 30
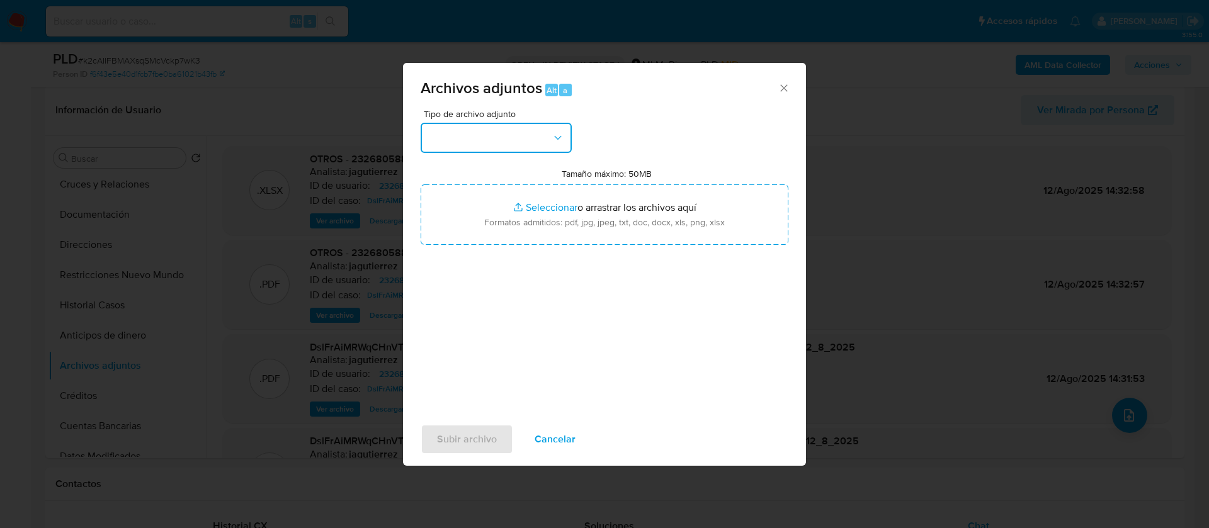
click at [469, 144] on button "button" at bounding box center [496, 138] width 151 height 30
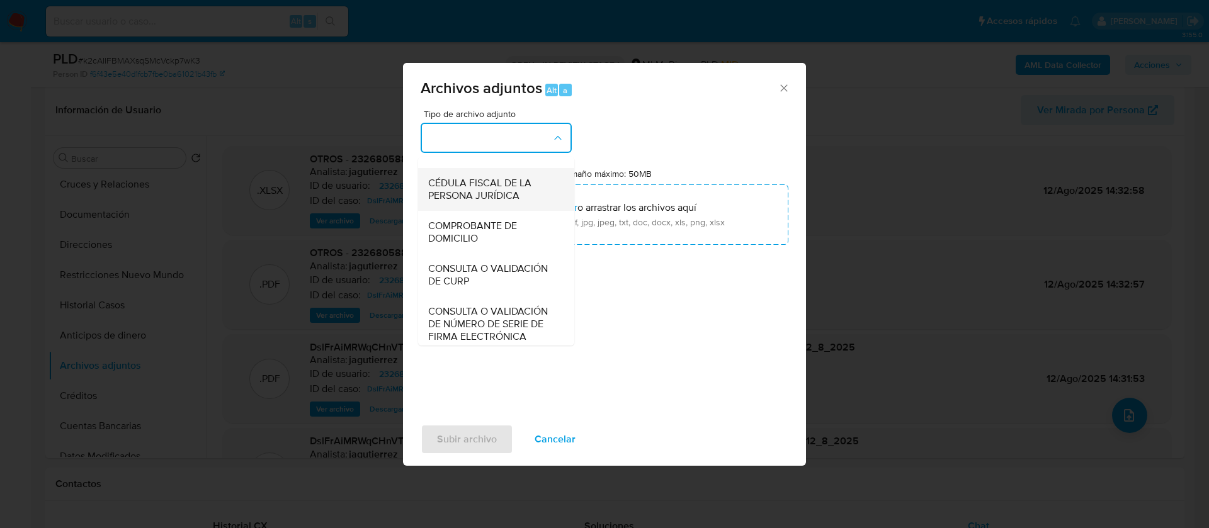
scroll to position [209, 0]
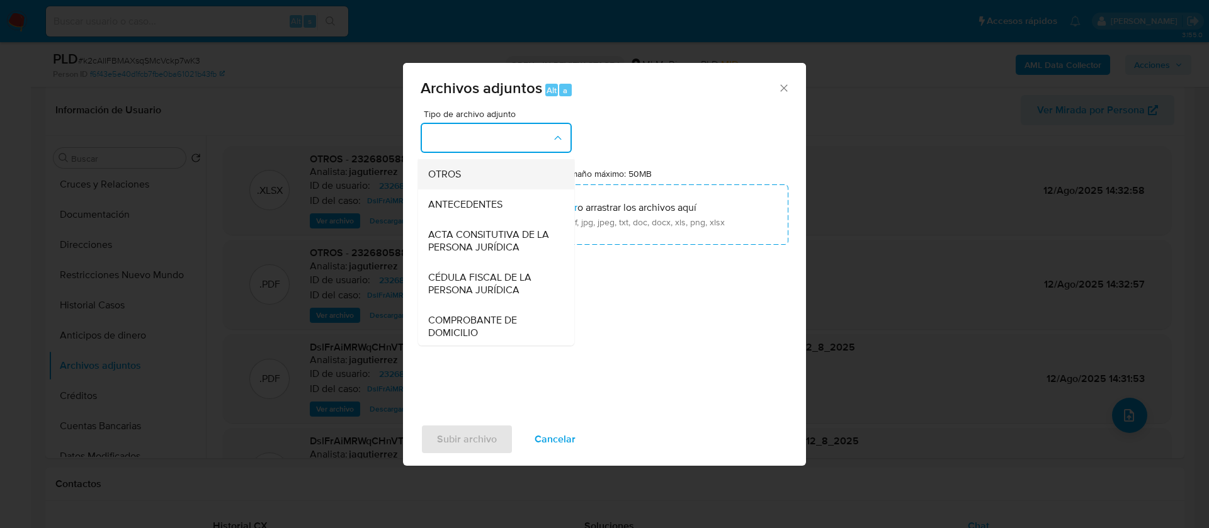
click at [484, 190] on div "OTROS" at bounding box center [492, 174] width 128 height 30
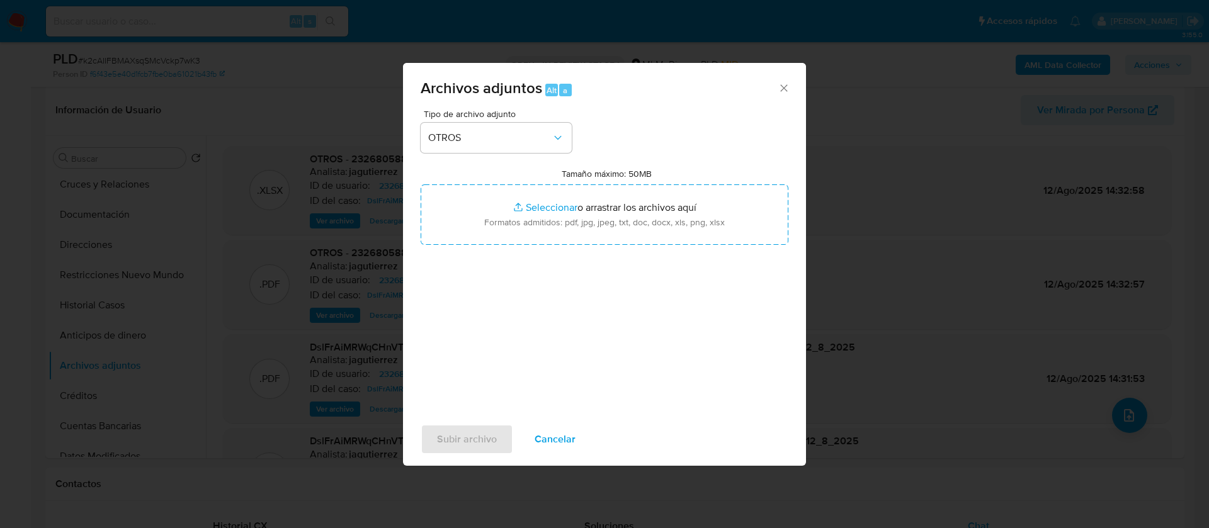
click at [612, 182] on div "Tamaño máximo: 50MB Seleccionar archivos Seleccionar o arrastrar los archivos a…" at bounding box center [605, 206] width 368 height 77
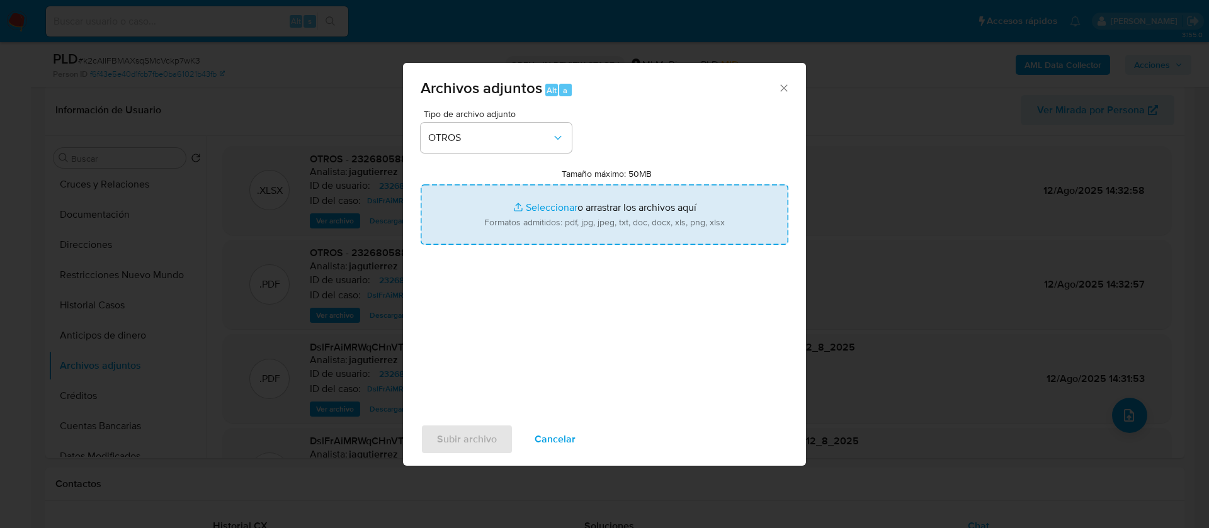
click at [616, 210] on input "Tamaño máximo: 50MB Seleccionar archivos" at bounding box center [605, 215] width 368 height 60
type input "C:\fakepath\2326805886_VERINICA JAZMIN CORDOVA CASTILLO_JULIO 2025.xlsx"
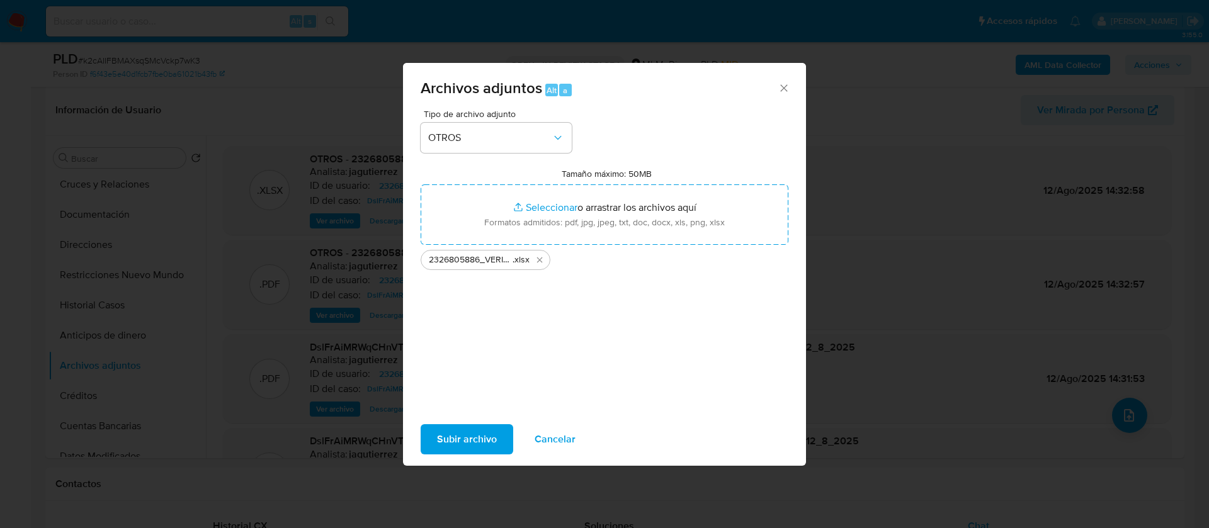
click at [479, 450] on span "Subir archivo" at bounding box center [467, 440] width 60 height 28
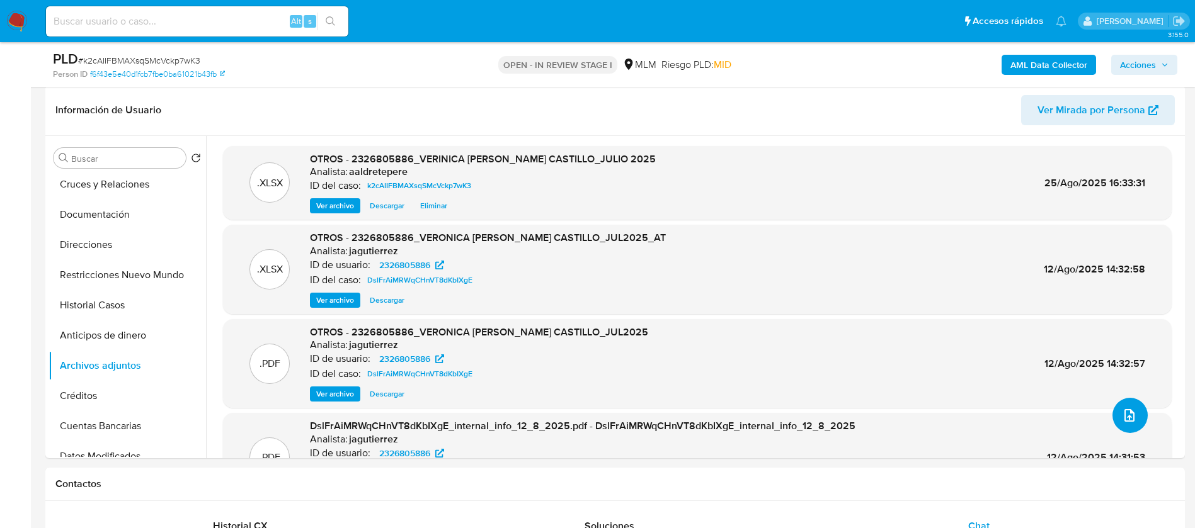
click at [1122, 424] on button "upload-file" at bounding box center [1129, 415] width 35 height 35
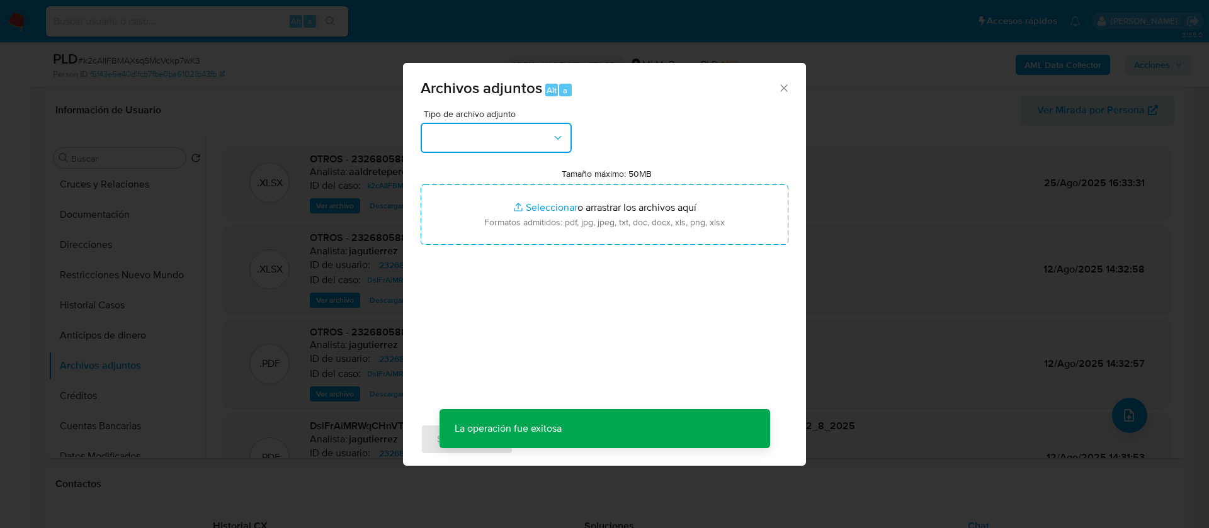
click at [505, 140] on button "button" at bounding box center [496, 138] width 151 height 30
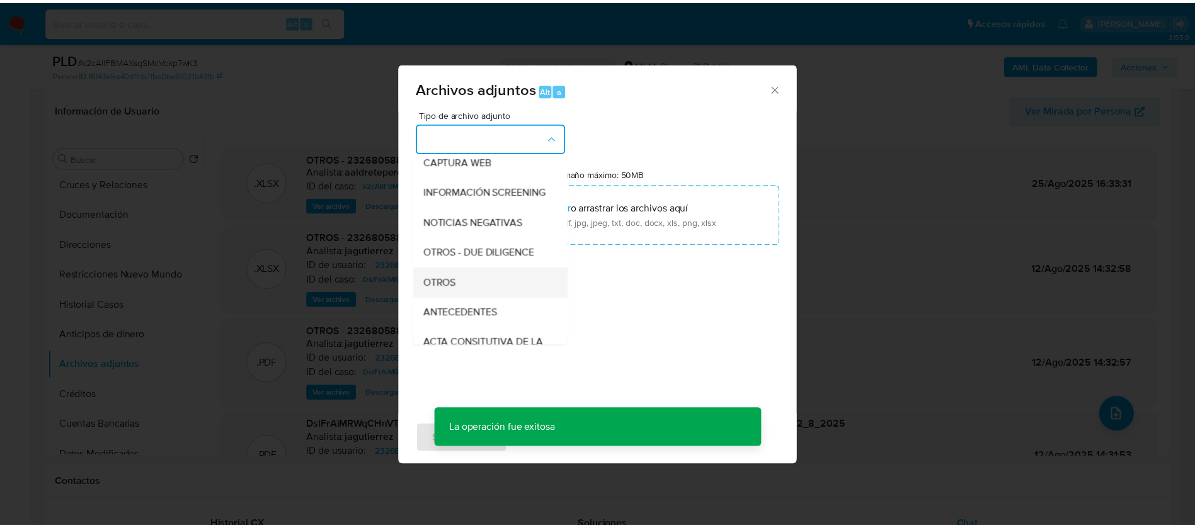
scroll to position [130, 0]
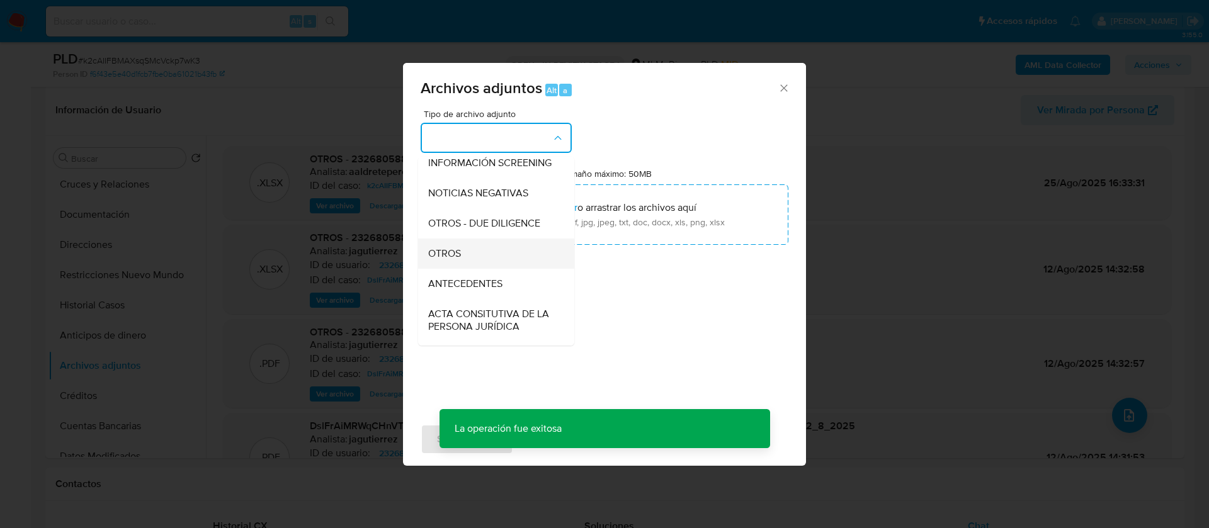
click at [520, 264] on div "OTROS" at bounding box center [492, 254] width 128 height 30
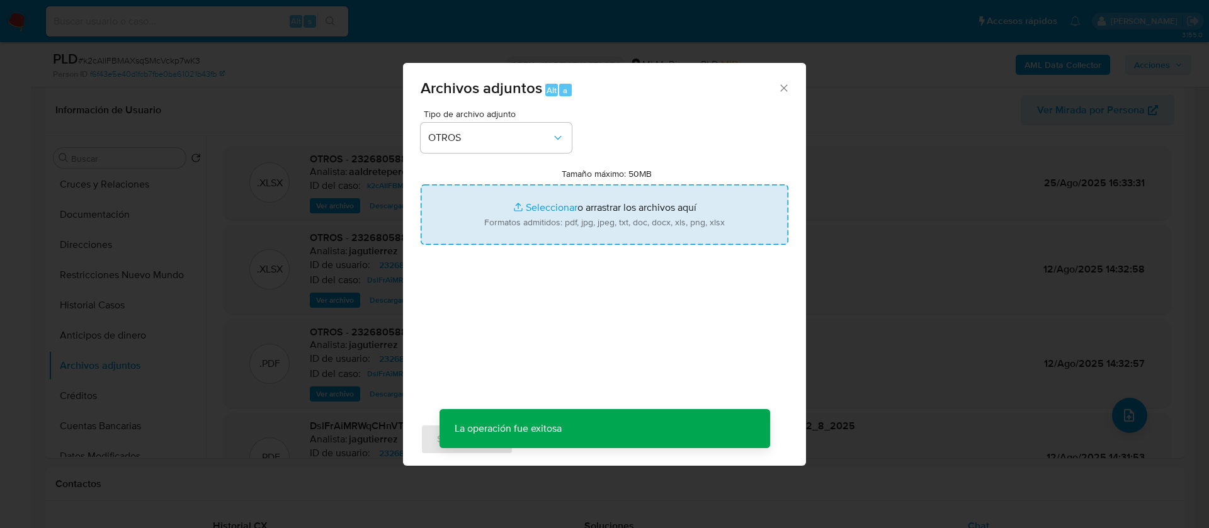
click at [632, 223] on input "Tamaño máximo: 50MB Seleccionar archivos" at bounding box center [605, 215] width 368 height 60
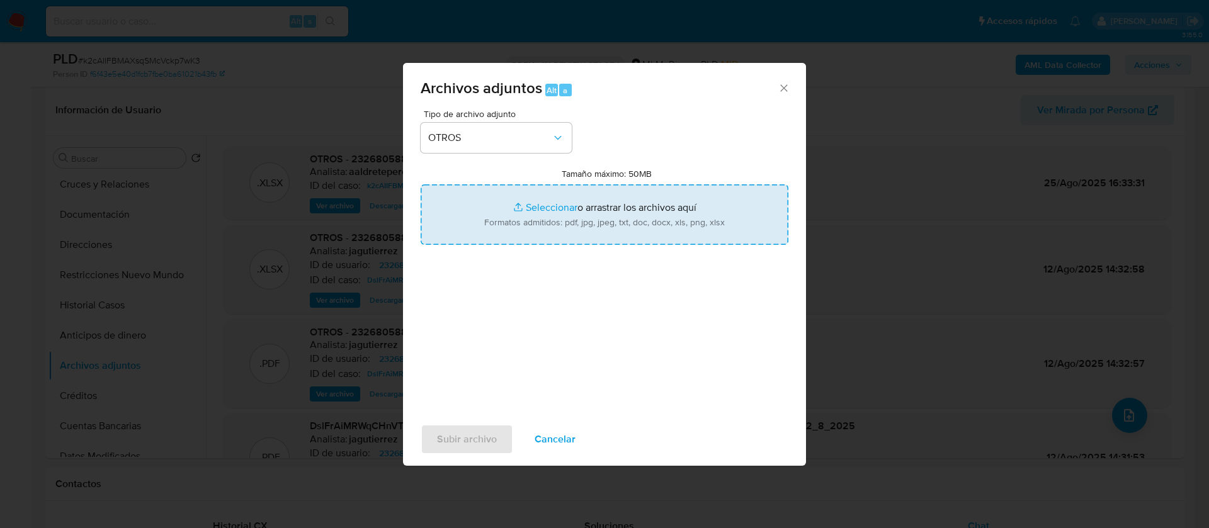
type input "C:\fakepath\2326805886_VERONICA JAZMIN CORDOVA CASTILLO_AGOSTO 2025.pdf"
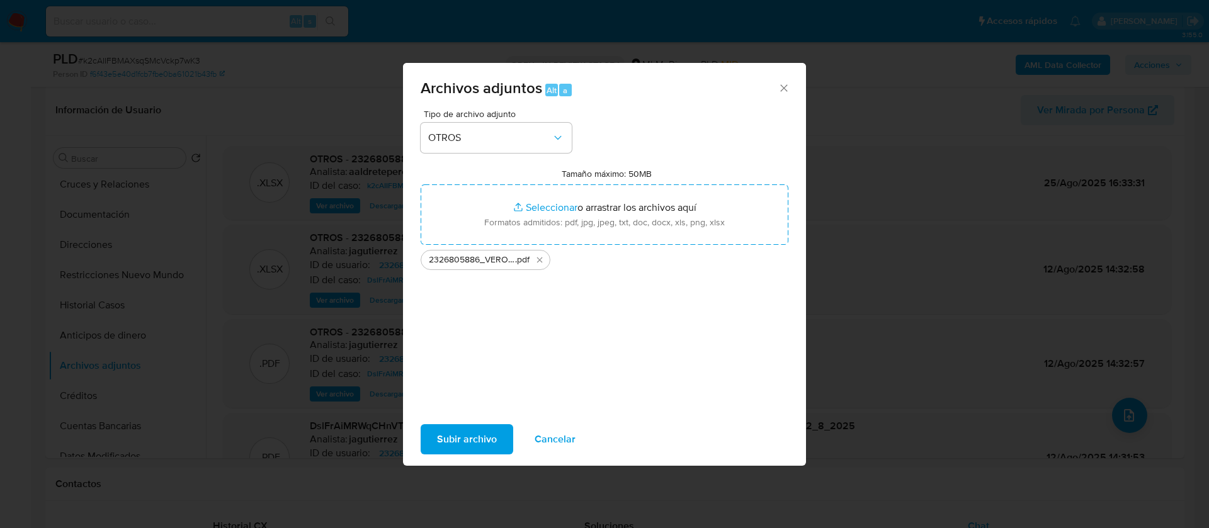
click at [461, 427] on span "Subir archivo" at bounding box center [467, 440] width 60 height 28
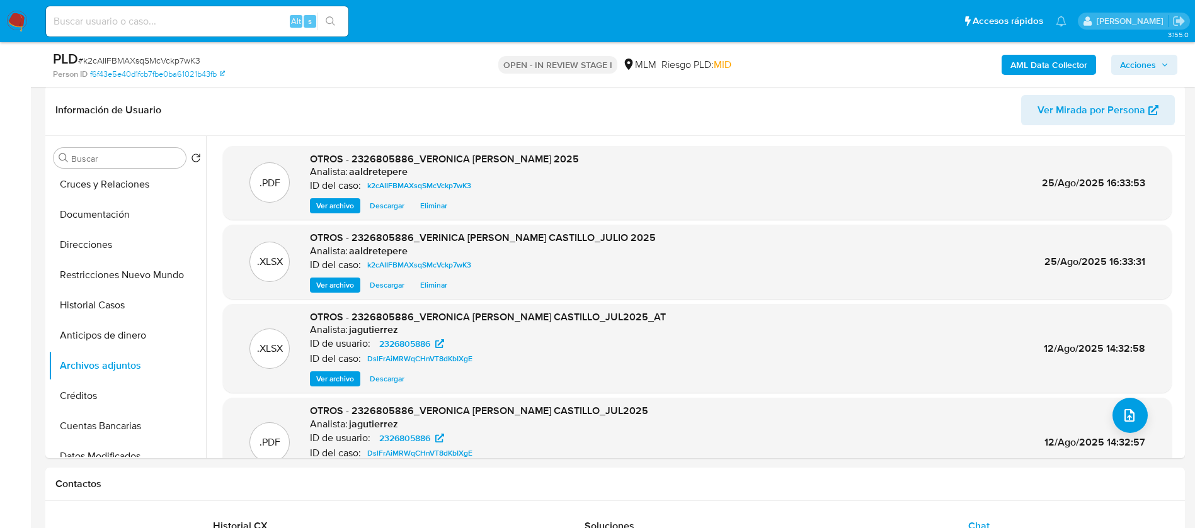
click at [1145, 67] on span "Acciones" at bounding box center [1138, 65] width 36 height 20
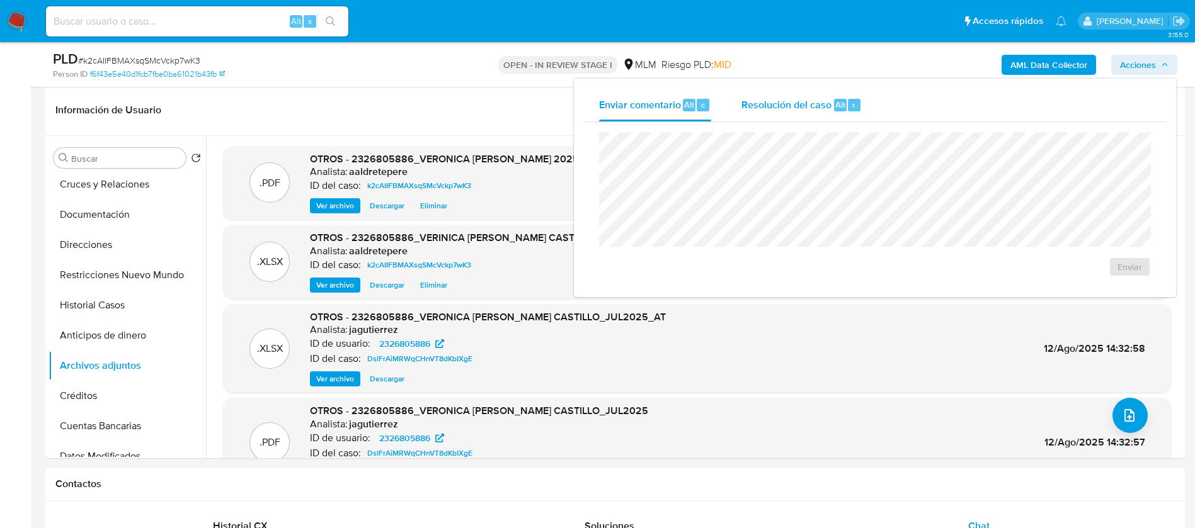
click at [807, 101] on span "Resolución del caso" at bounding box center [786, 104] width 90 height 14
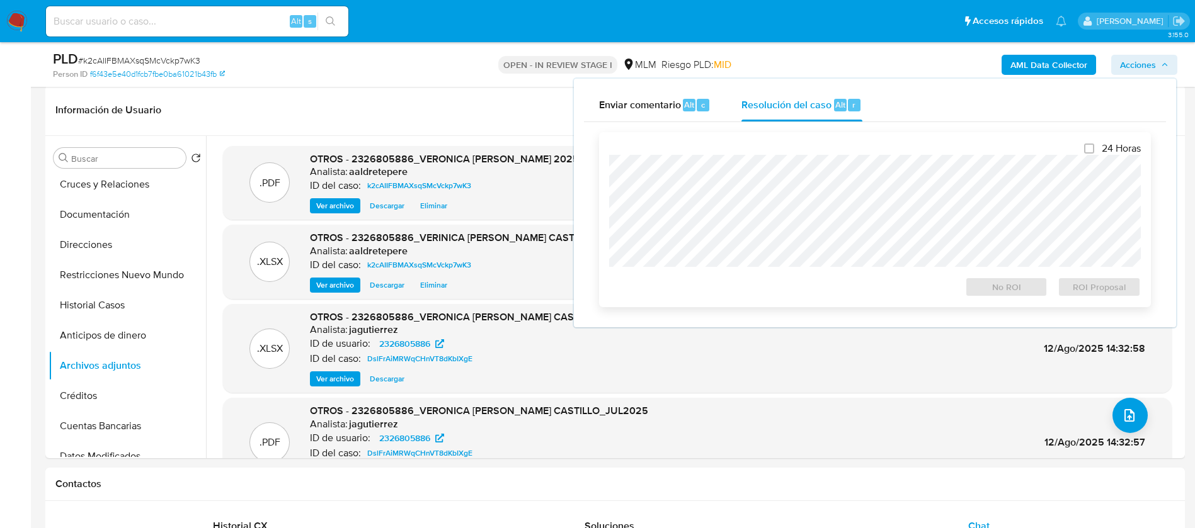
click at [801, 148] on div "24 Horas No ROI ROI Proposal" at bounding box center [875, 219] width 532 height 155
click at [608, 248] on div "24 Horas No ROI ROI Proposal" at bounding box center [875, 219] width 552 height 175
click at [1120, 296] on span "ROI Proposal" at bounding box center [1099, 287] width 66 height 18
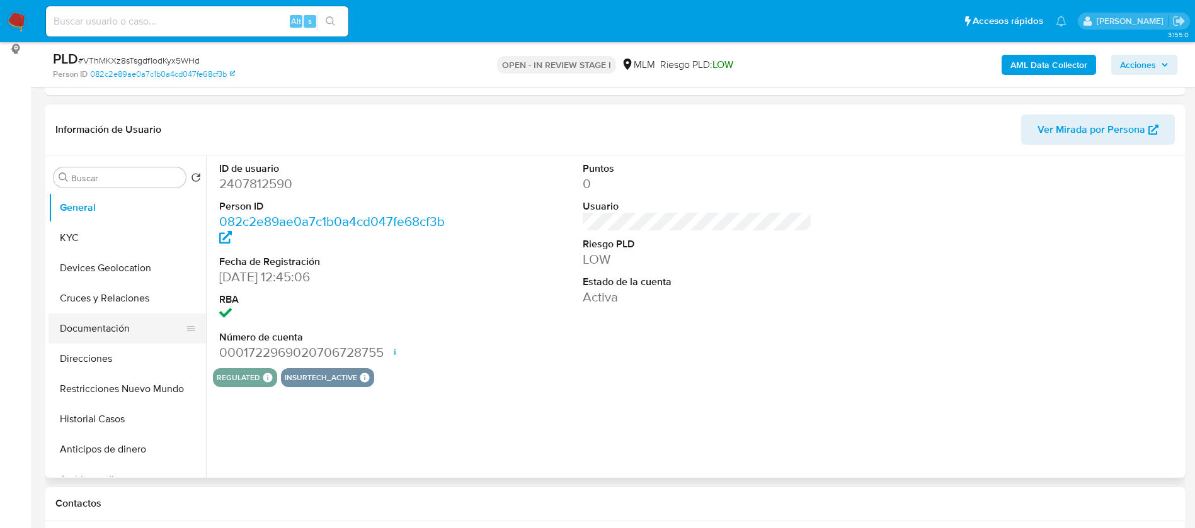
select select "10"
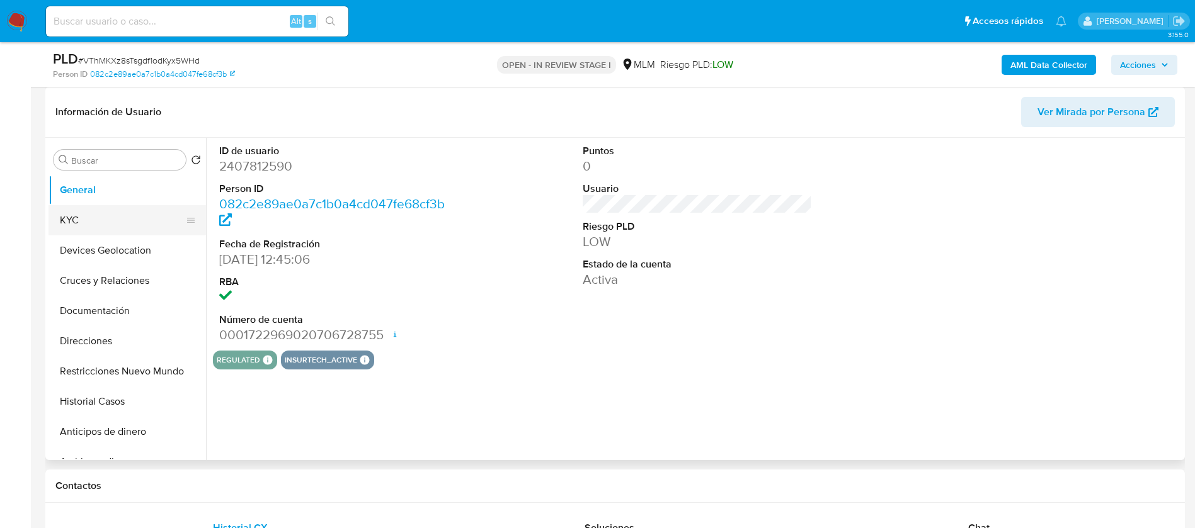
click at [106, 206] on button "KYC" at bounding box center [121, 220] width 147 height 30
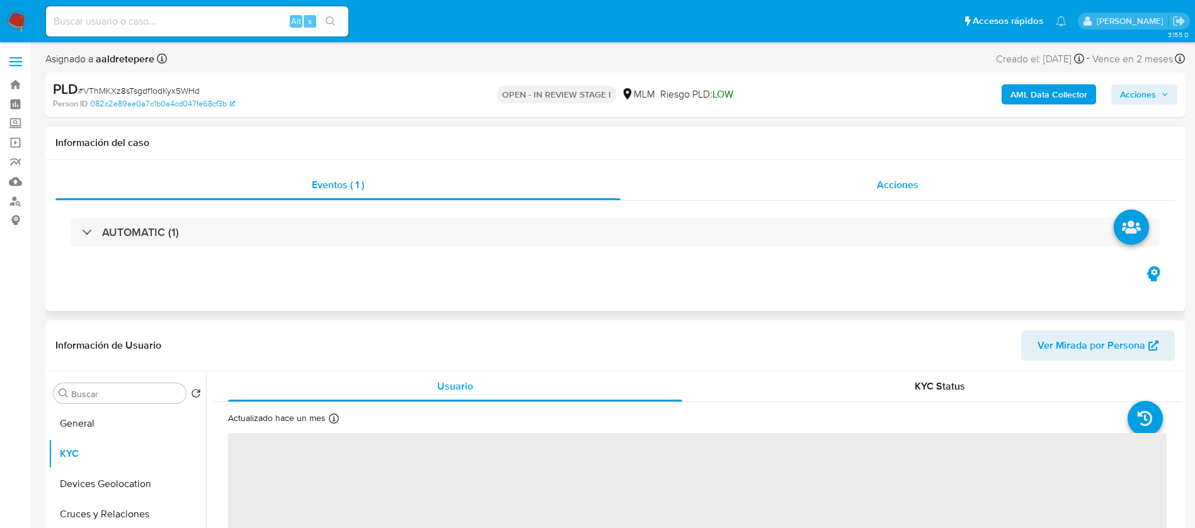
click at [893, 181] on span "Acciones" at bounding box center [898, 185] width 42 height 14
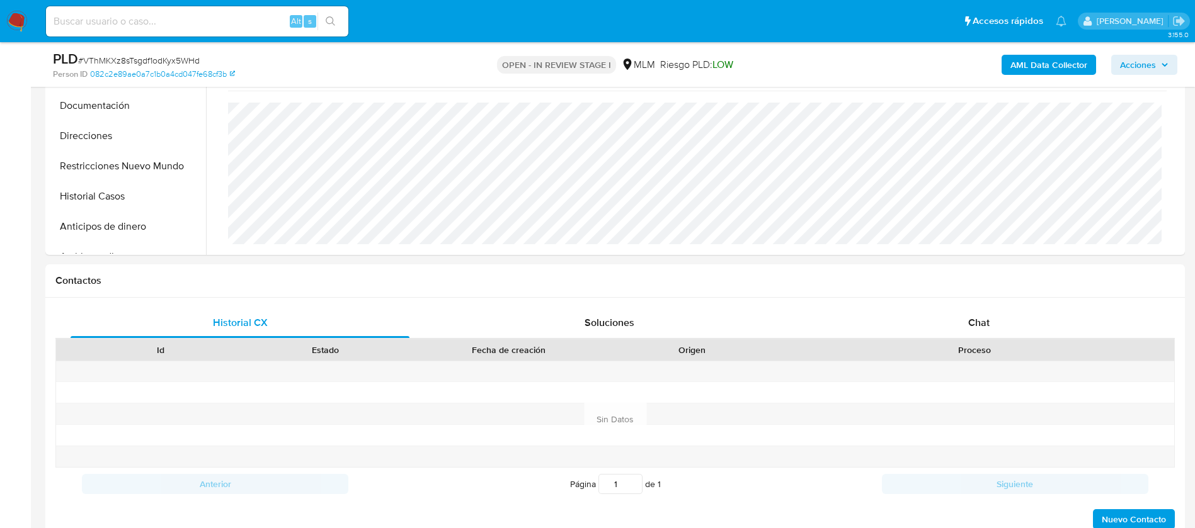
scroll to position [567, 0]
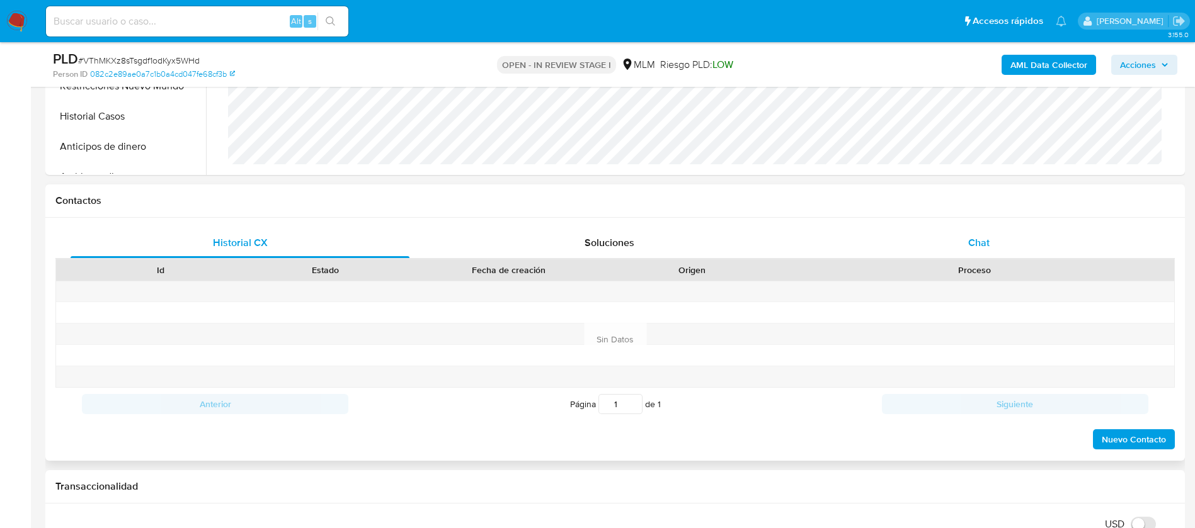
click at [981, 244] on span "Chat" at bounding box center [978, 243] width 21 height 14
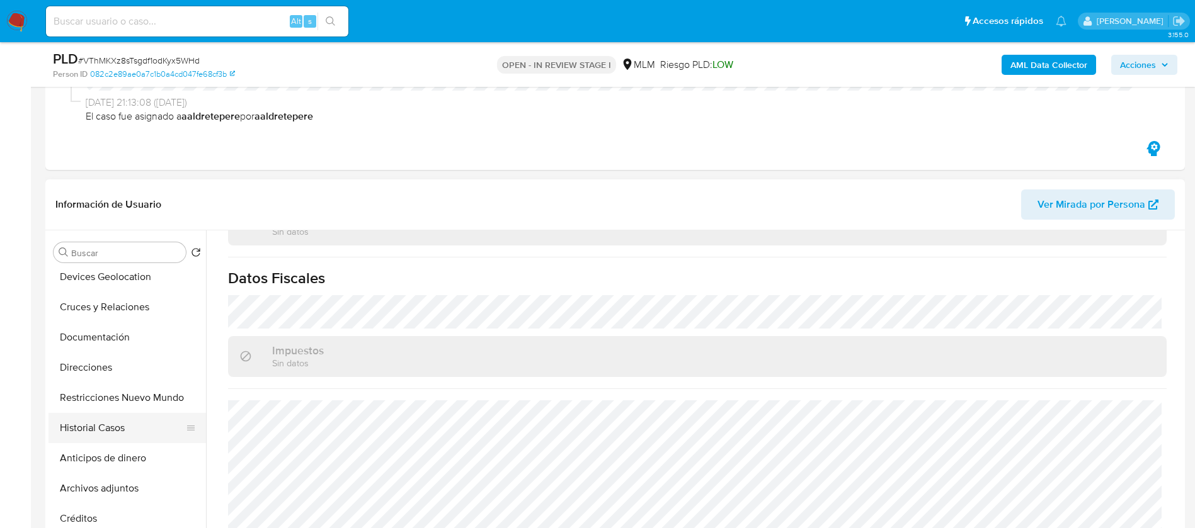
scroll to position [94, 0]
click at [134, 469] on button "Archivos adjuntos" at bounding box center [121, 460] width 147 height 30
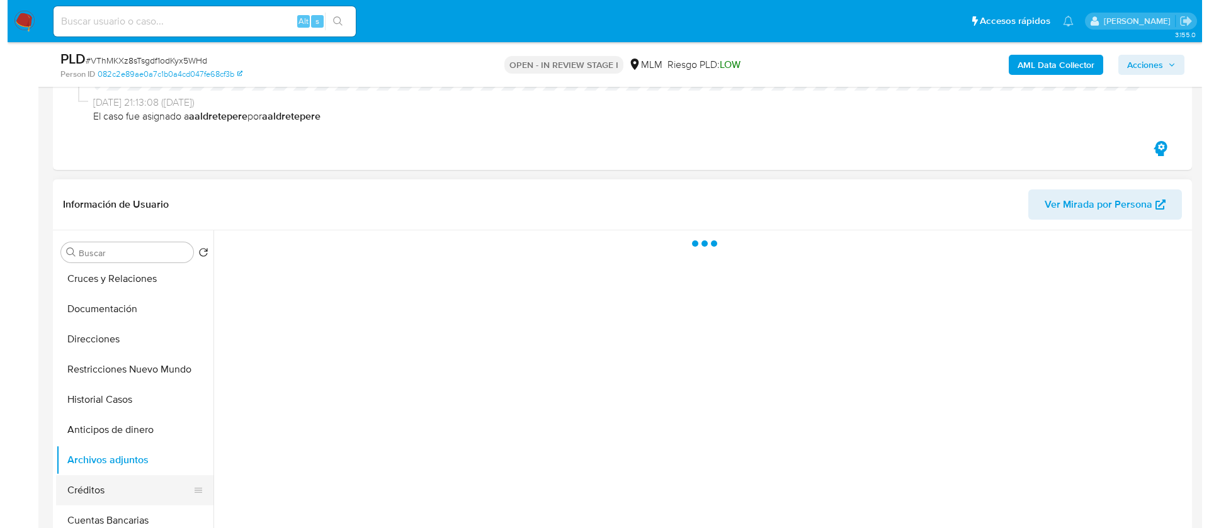
scroll to position [0, 0]
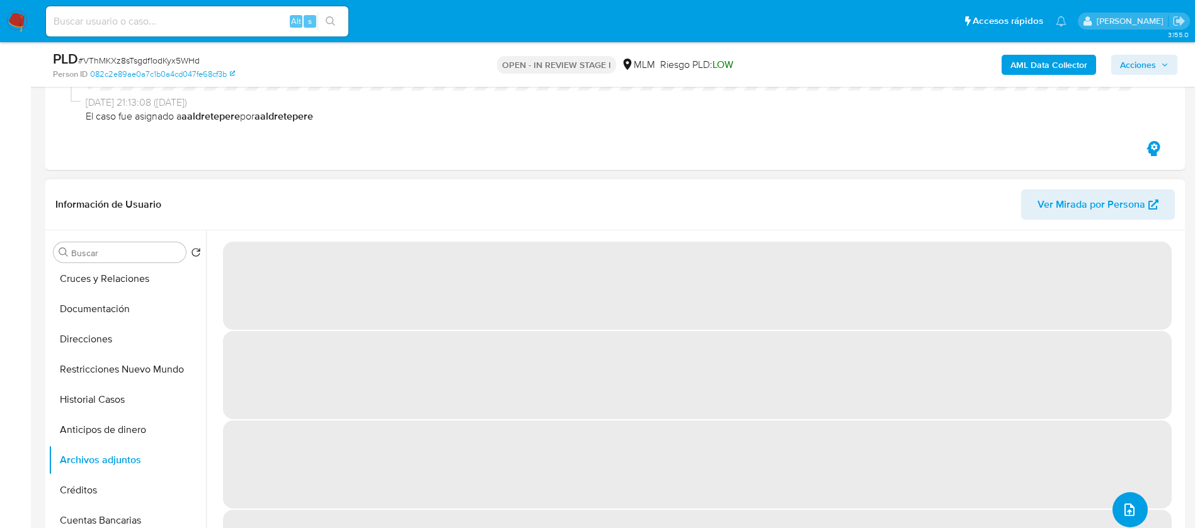
click at [1124, 505] on icon "upload-file" at bounding box center [1129, 510] width 15 height 15
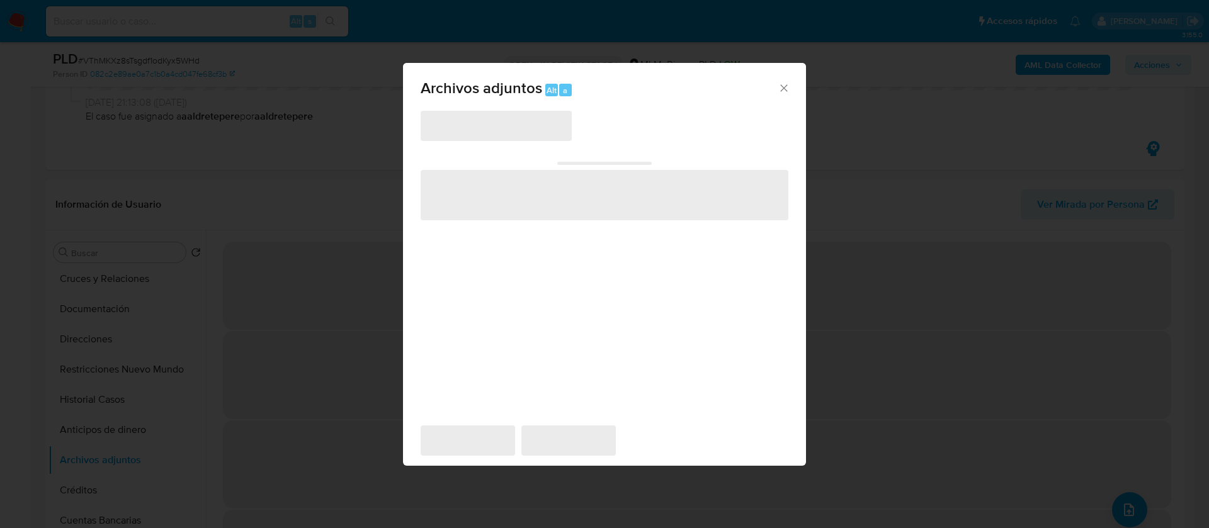
click at [493, 128] on span "‌" at bounding box center [496, 126] width 151 height 30
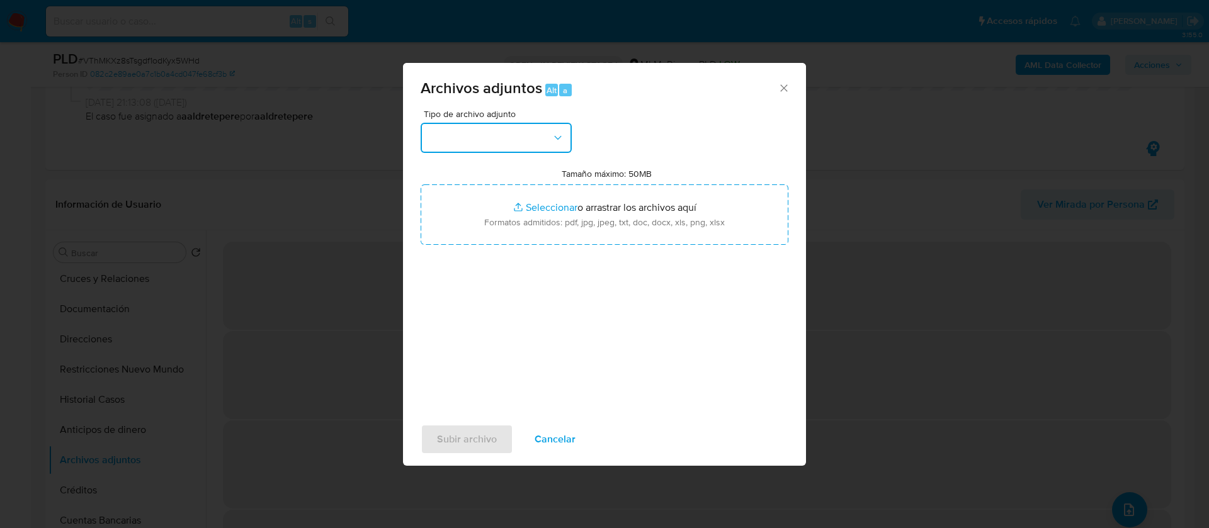
click at [493, 128] on button "button" at bounding box center [496, 138] width 151 height 30
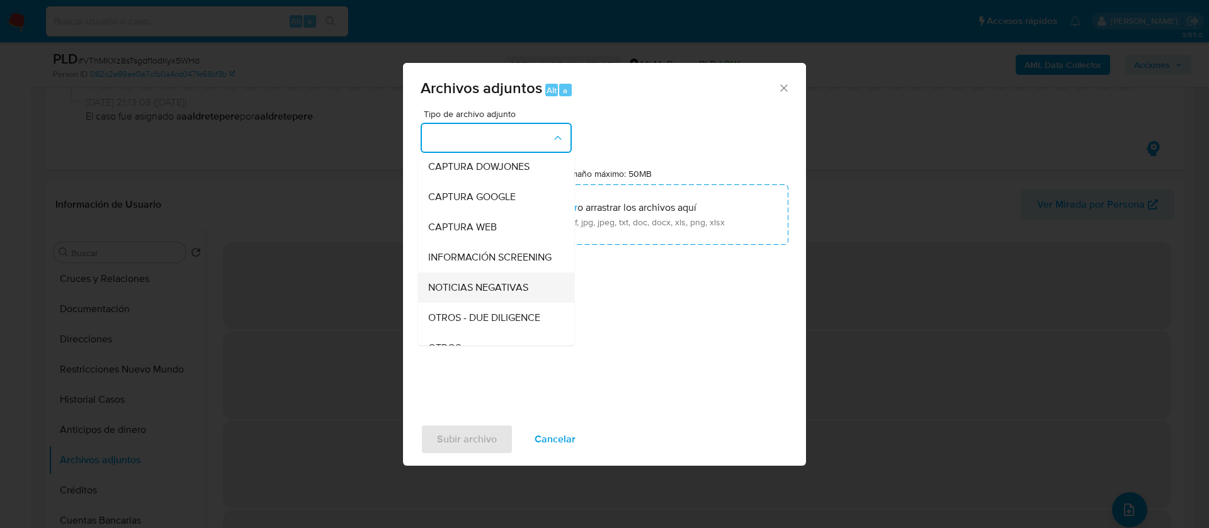
scroll to position [130, 0]
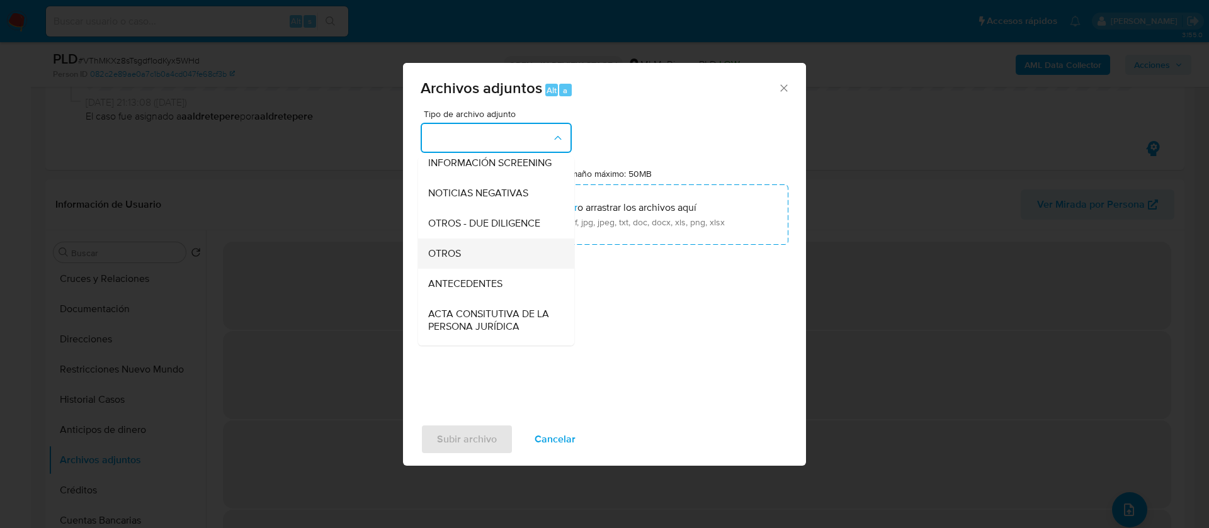
click at [481, 268] on div "OTROS" at bounding box center [492, 254] width 128 height 30
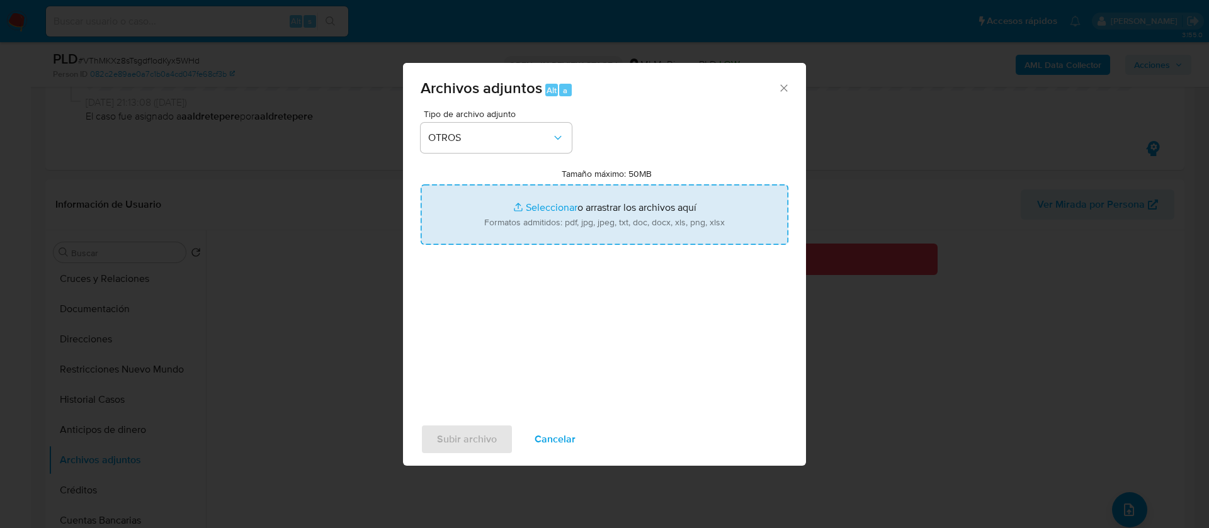
click at [654, 193] on input "Tamaño máximo: 50MB Seleccionar archivos" at bounding box center [605, 215] width 368 height 60
type input "C:\fakepath\2407812590_ERIKA SANTANA DURON_AGOSTO 2025.pdf"
click at [489, 436] on span "Subir archivo" at bounding box center [467, 440] width 60 height 28
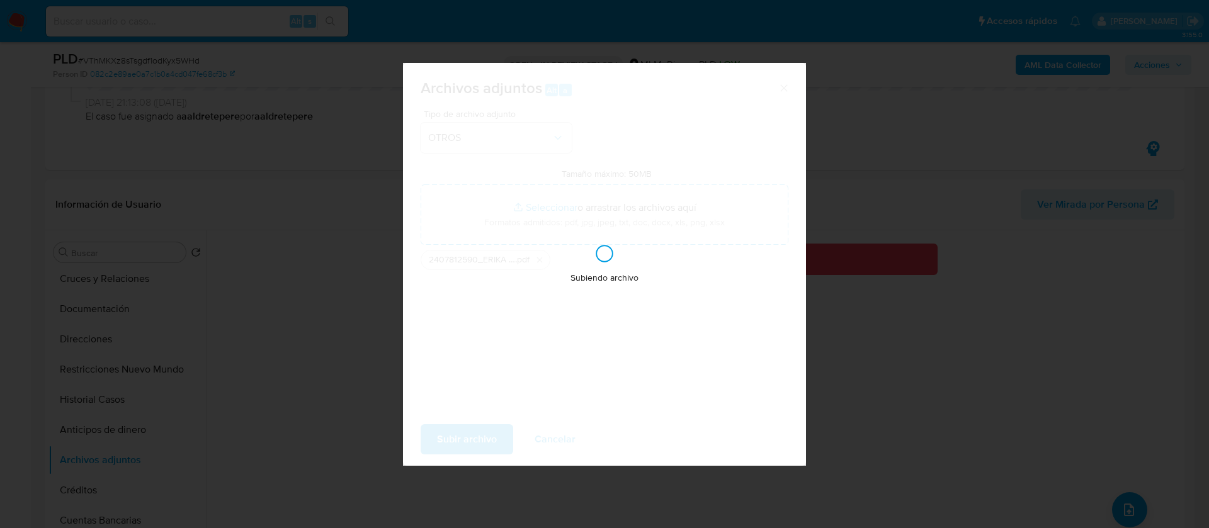
click at [1131, 507] on div "Archivos adjuntos Alt a Tipo de archivo adjunto OTROS Tamaño máximo: 50MB Selec…" at bounding box center [604, 264] width 1209 height 528
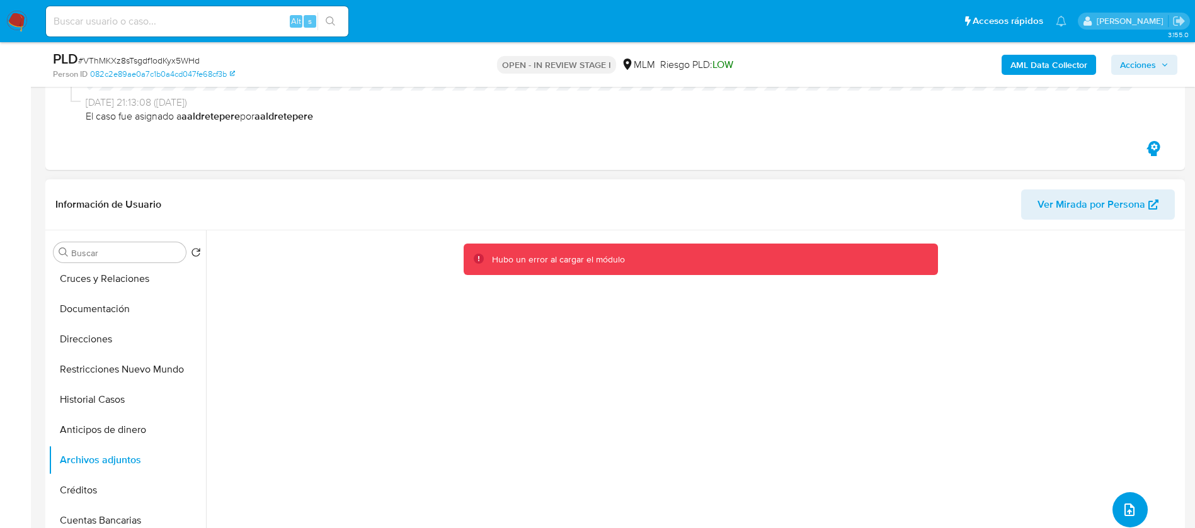
click at [1131, 512] on icon "upload-file" at bounding box center [1129, 510] width 15 height 15
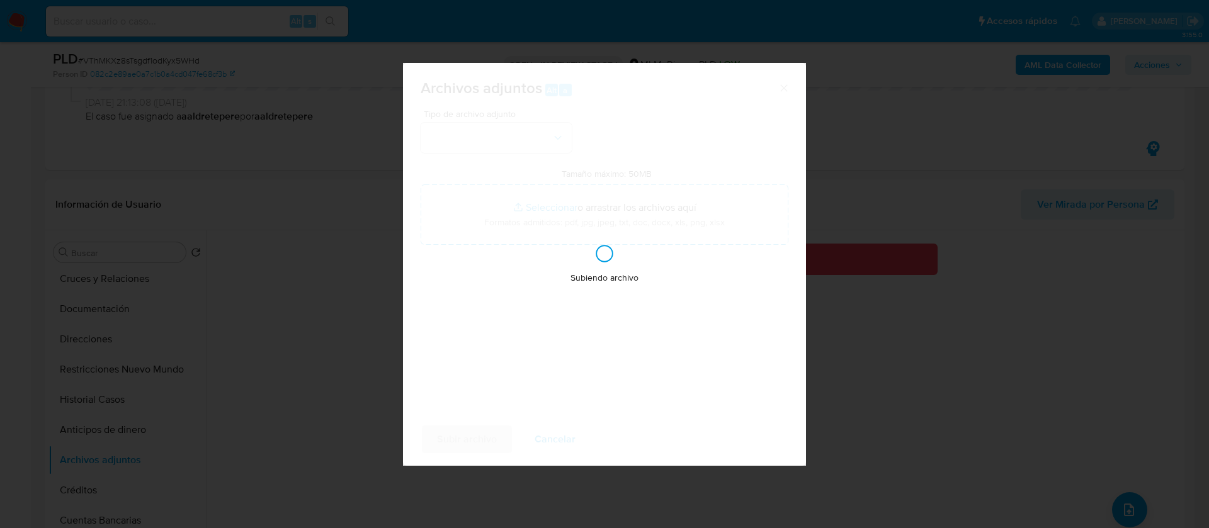
click at [956, 449] on div "Archivos adjuntos Alt a Tipo de archivo adjunto Tamaño máximo: 50MB Seleccionar…" at bounding box center [604, 264] width 1209 height 528
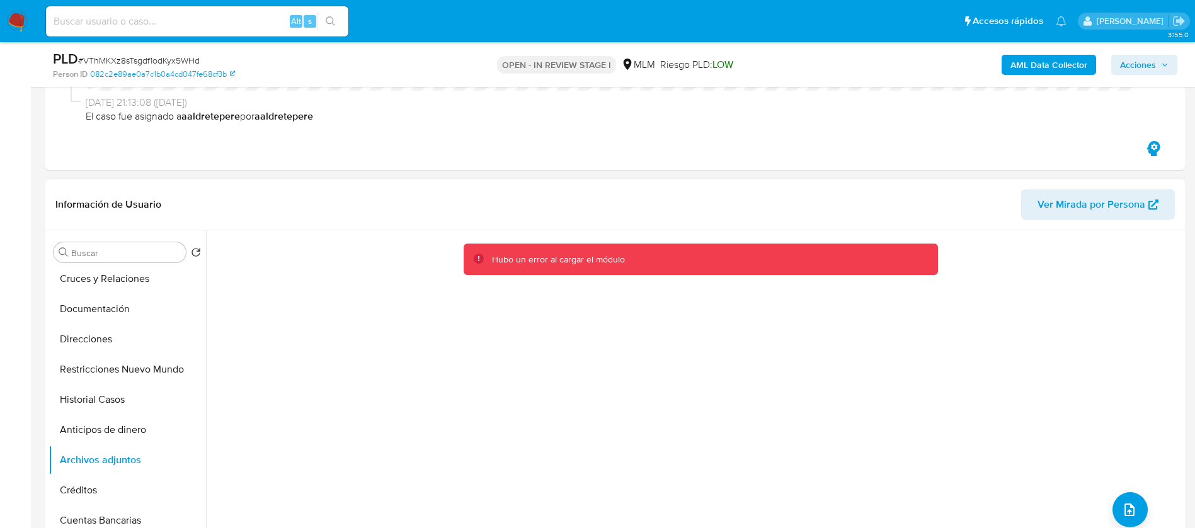
click at [1072, 503] on div "Hubo un error al cargar el módulo" at bounding box center [694, 392] width 976 height 322
click at [591, 363] on div "Hubo un error al cargar el módulo" at bounding box center [694, 392] width 976 height 322
drag, startPoint x: 118, startPoint y: 485, endPoint x: 109, endPoint y: 470, distance: 17.5
click at [117, 486] on button "Créditos" at bounding box center [126, 491] width 157 height 30
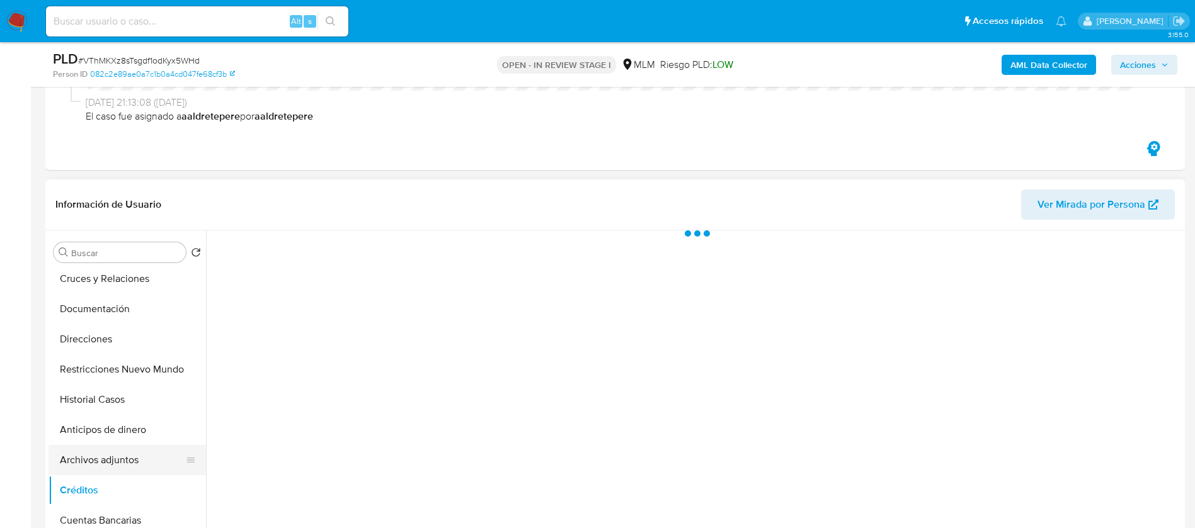
click at [109, 468] on button "Archivos adjuntos" at bounding box center [121, 460] width 147 height 30
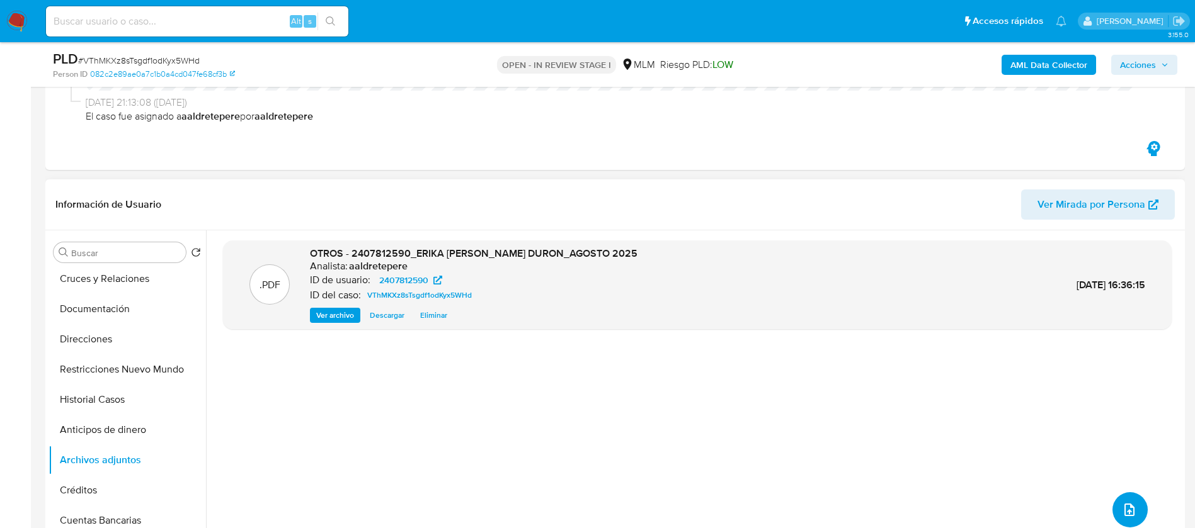
click at [1131, 499] on button "upload-file" at bounding box center [1129, 510] width 35 height 35
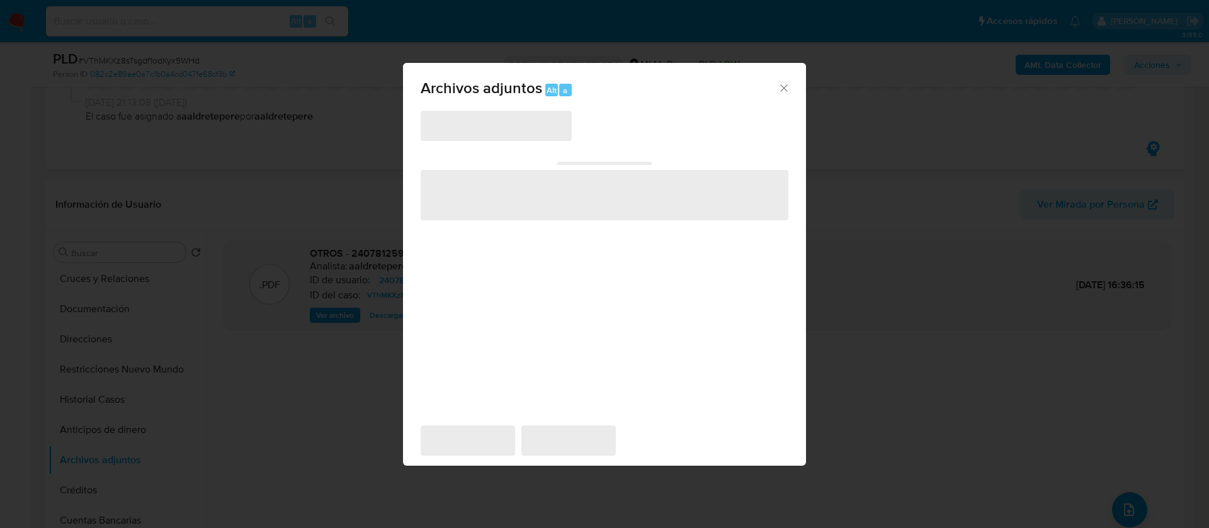
click at [499, 128] on span "‌" at bounding box center [496, 126] width 151 height 30
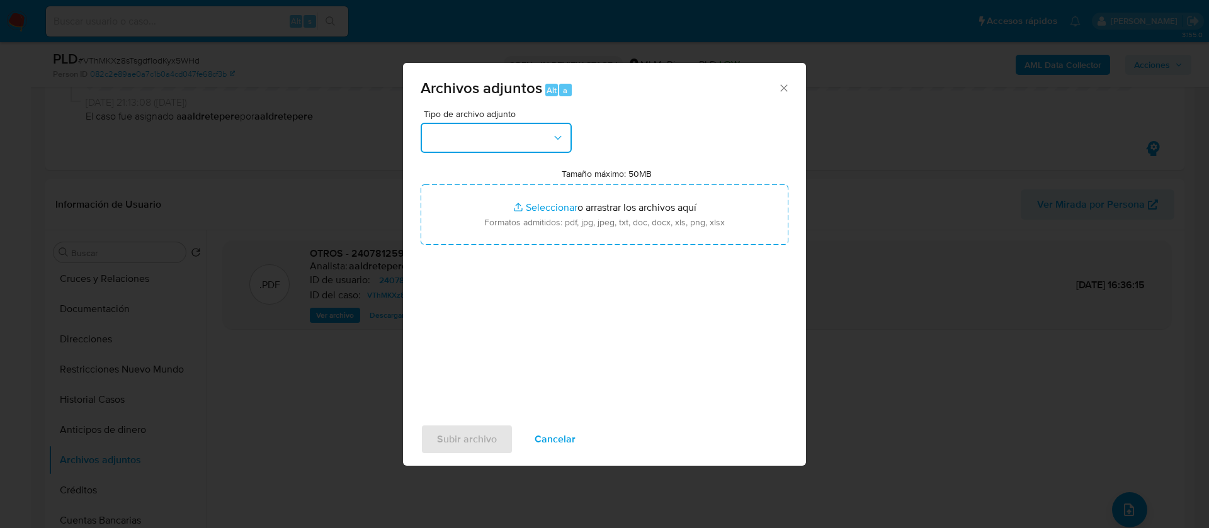
click at [491, 139] on button "button" at bounding box center [496, 138] width 151 height 30
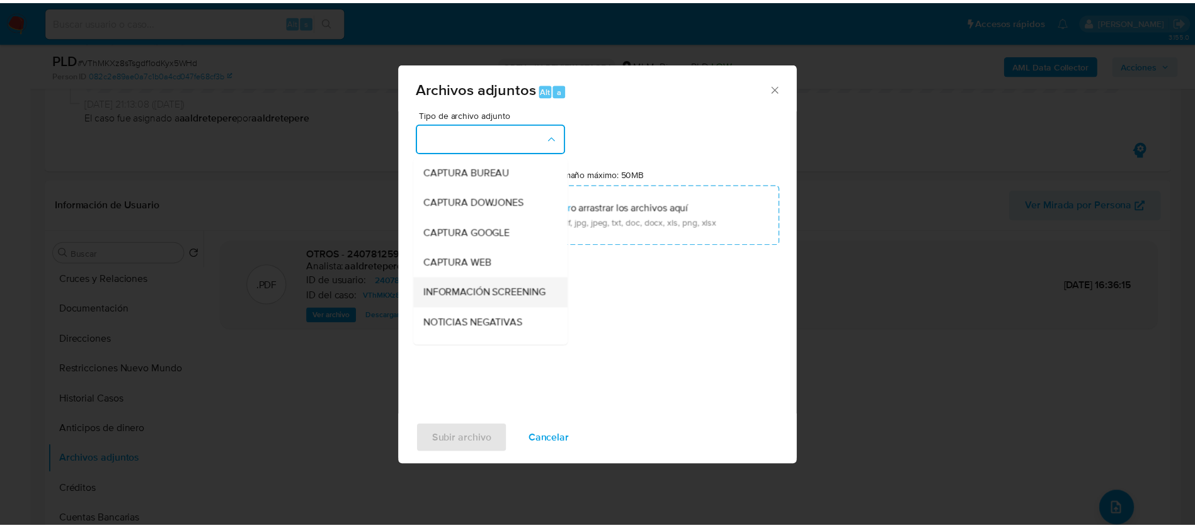
scroll to position [94, 0]
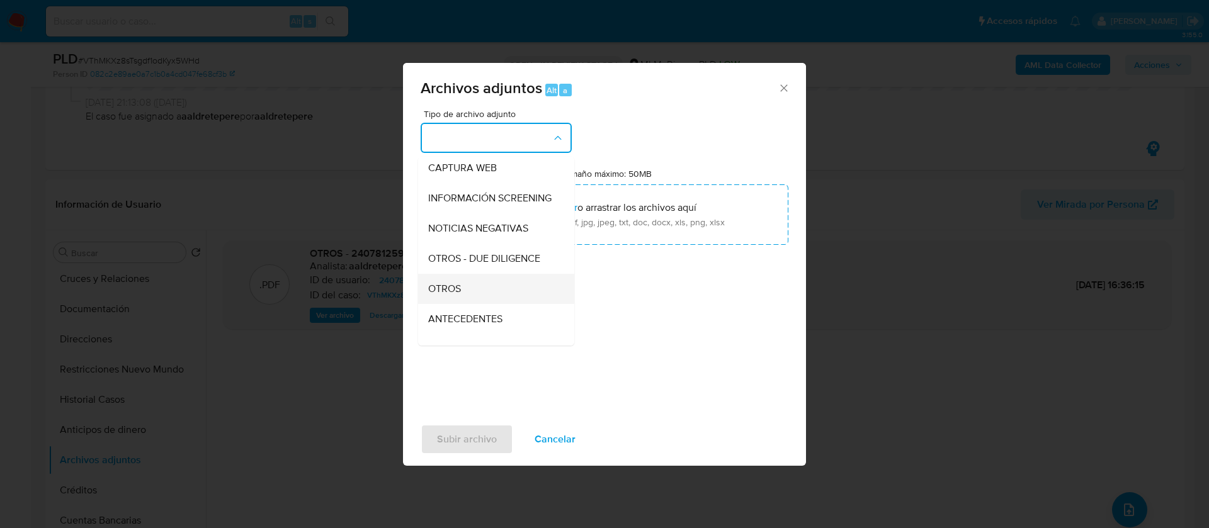
click at [476, 304] on div "OTROS" at bounding box center [492, 289] width 128 height 30
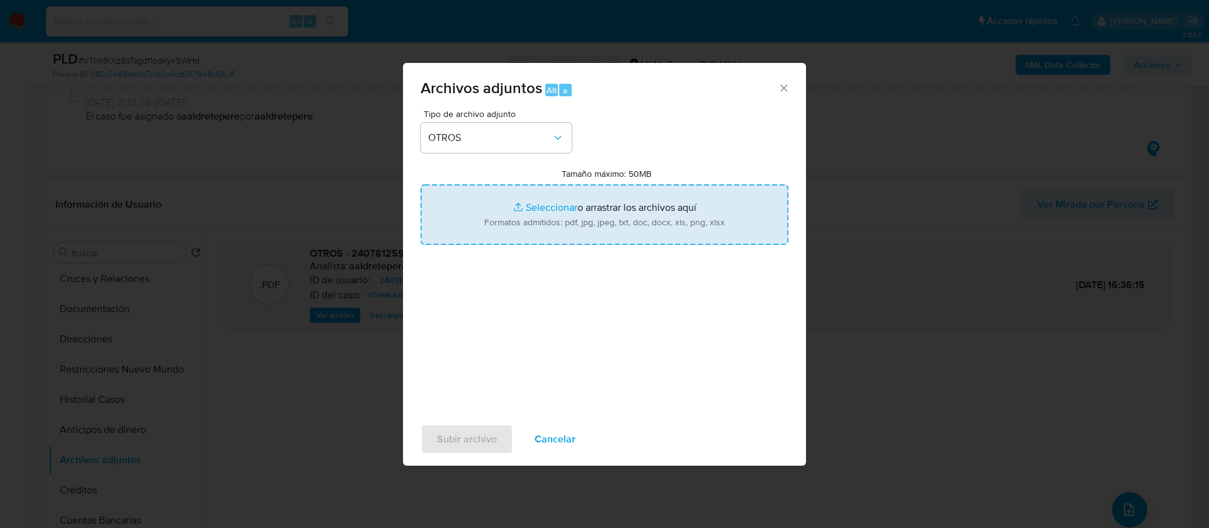
click at [556, 226] on input "Tamaño máximo: 50MB Seleccionar archivos" at bounding box center [605, 215] width 368 height 60
type input "C:\fakepath\2407812590_ERIKA SANTANA DURON_AGOSTO 2025.xlsx"
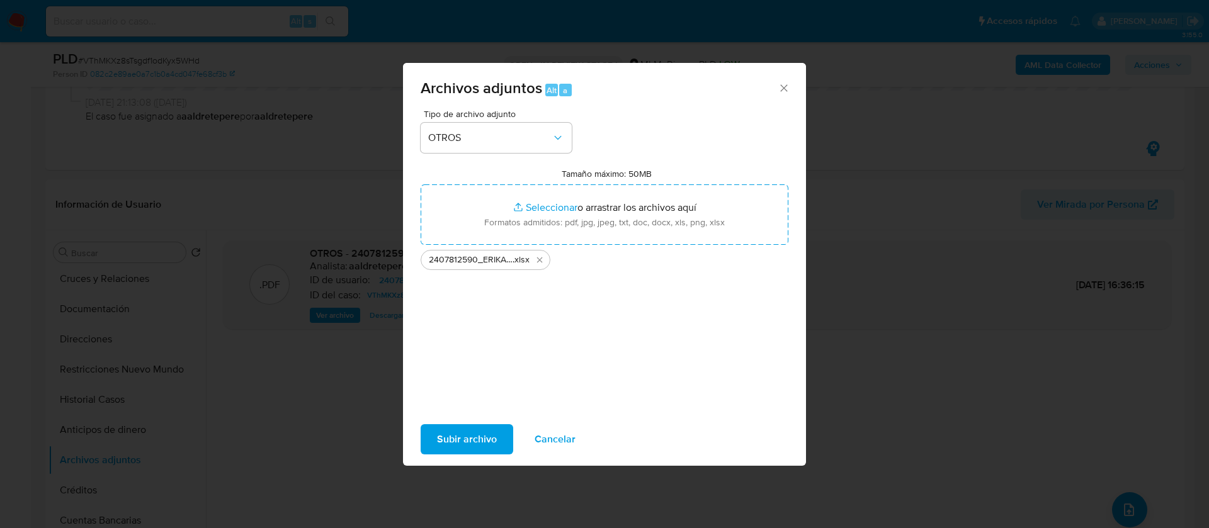
click at [476, 442] on span "Subir archivo" at bounding box center [467, 440] width 60 height 28
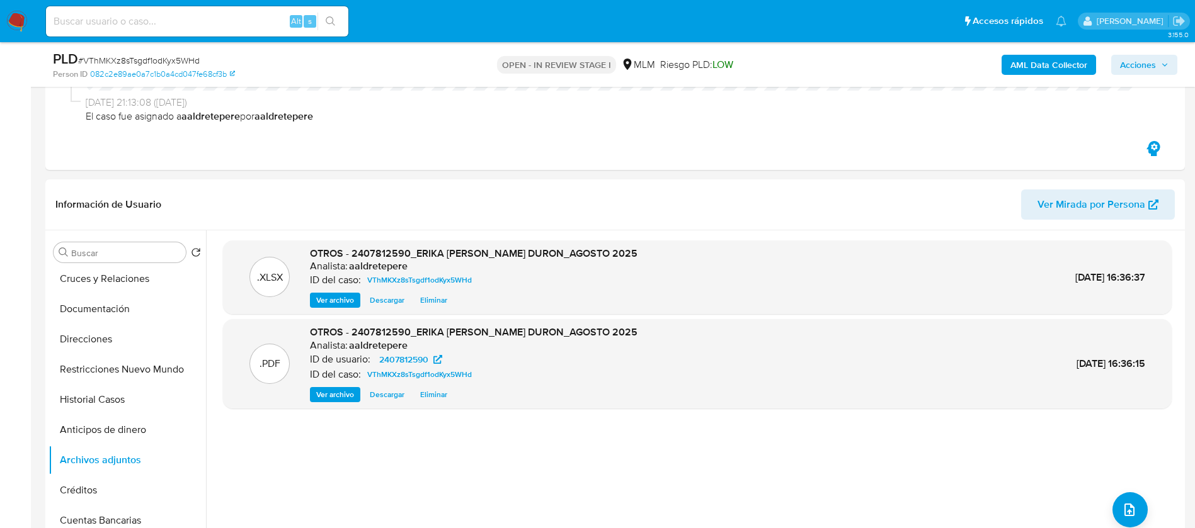
drag, startPoint x: 1132, startPoint y: 59, endPoint x: 1131, endPoint y: 70, distance: 10.7
click at [1136, 62] on span "Acciones" at bounding box center [1138, 65] width 36 height 20
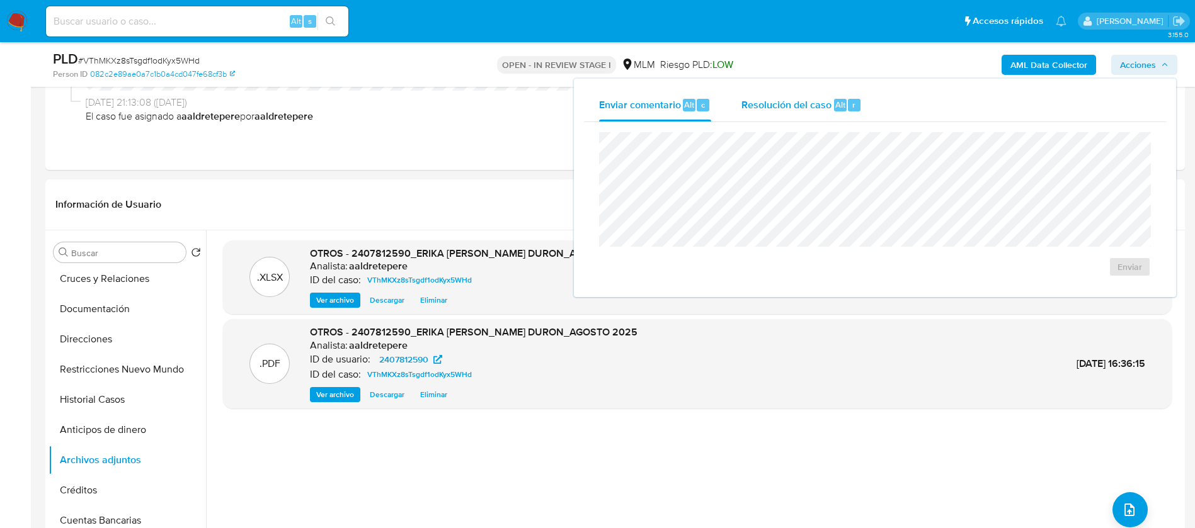
click at [831, 108] on div "Resolución del caso Alt r" at bounding box center [801, 105] width 120 height 33
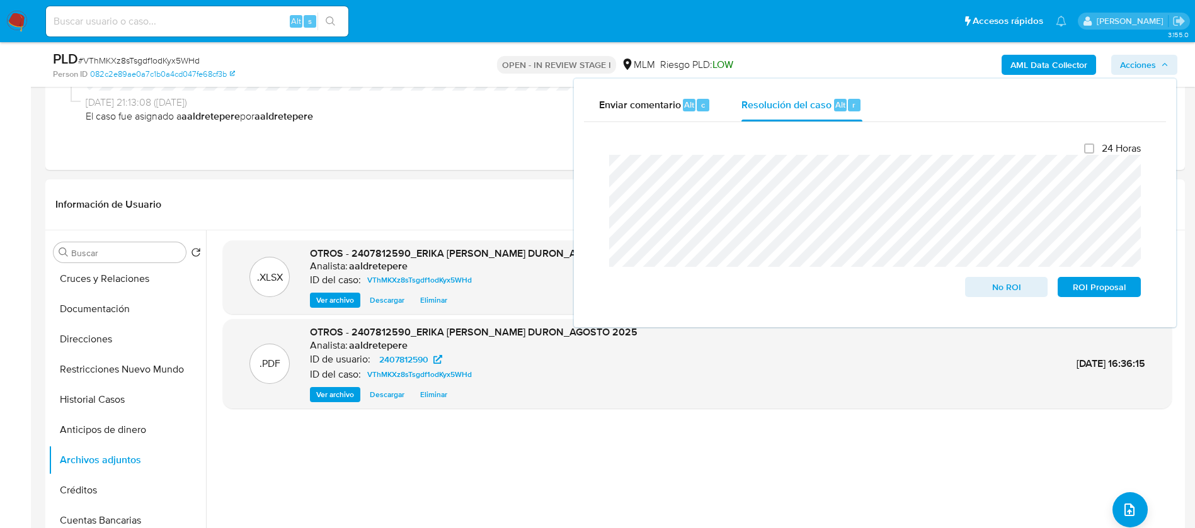
scroll to position [0, 0]
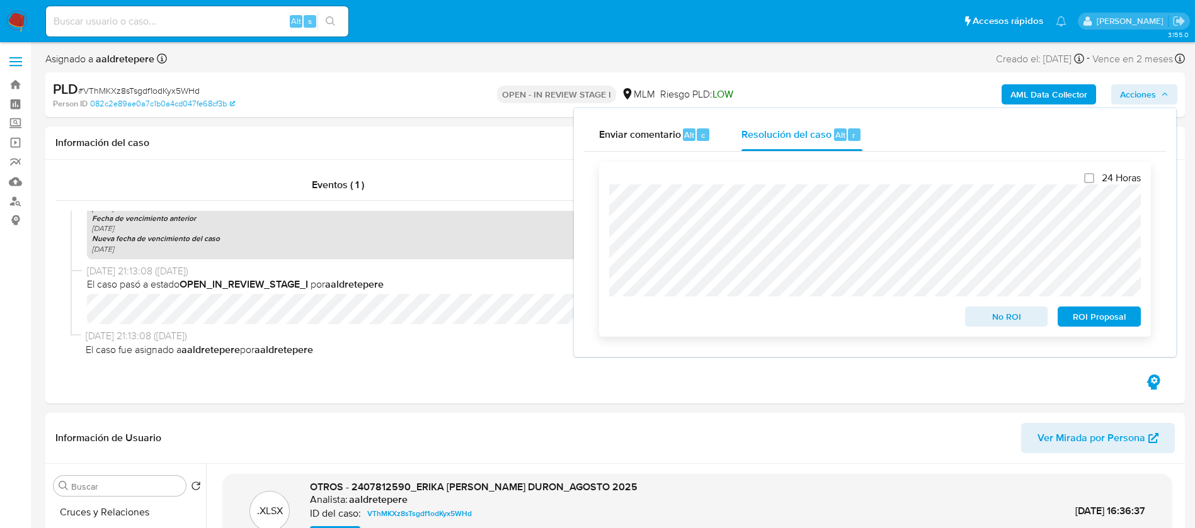
click at [1100, 313] on span "ROI Proposal" at bounding box center [1099, 317] width 66 height 18
